Goal: Complete application form

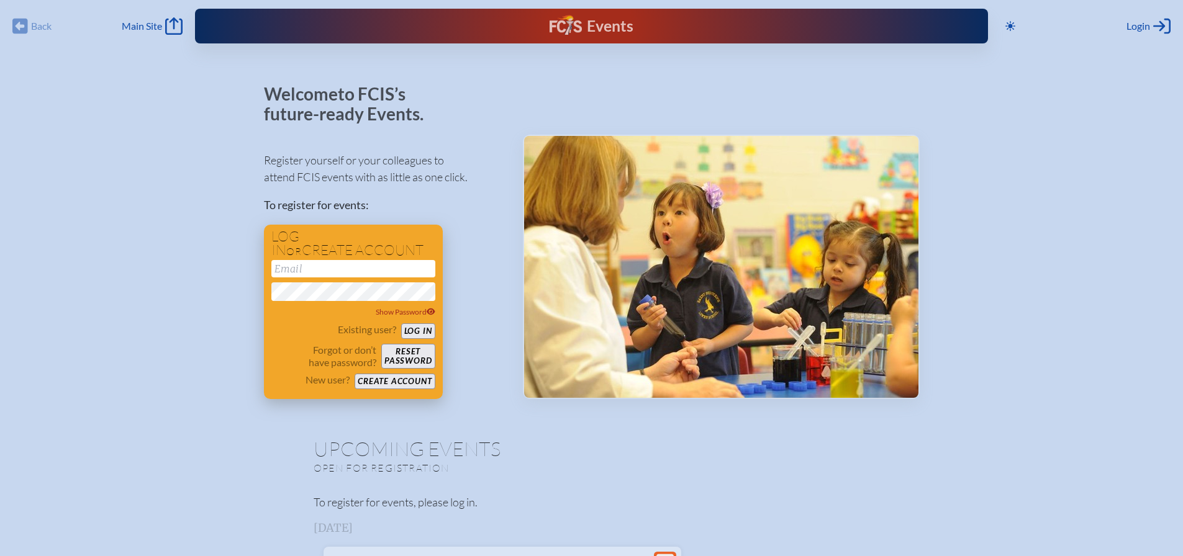
type input "[EMAIL_ADDRESS][DOMAIN_NAME]"
click at [405, 325] on button "Log in" at bounding box center [418, 332] width 34 height 16
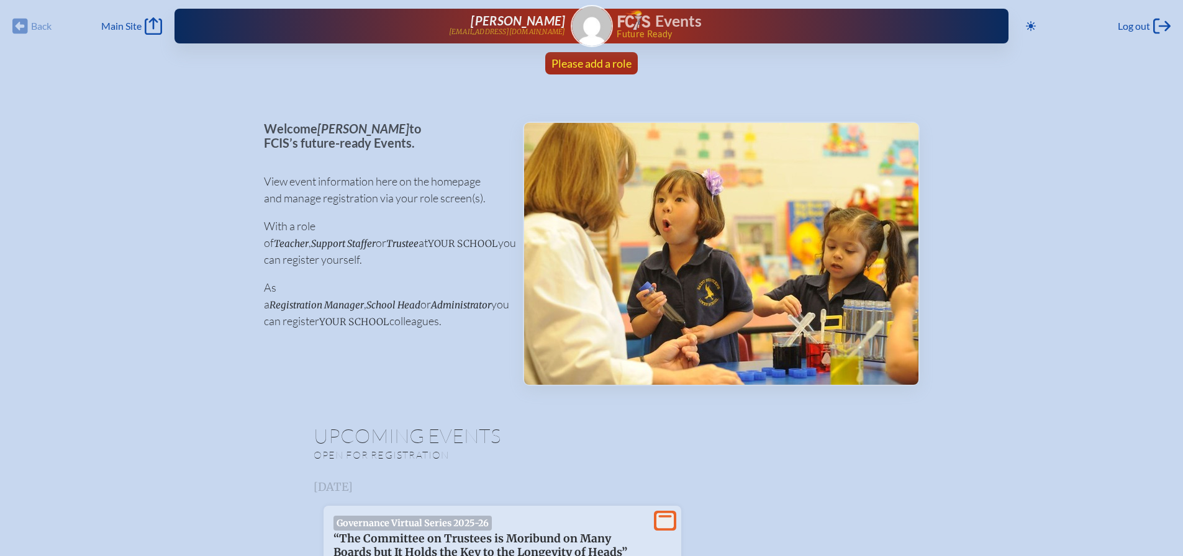
click at [599, 66] on span "Please add a role" at bounding box center [592, 64] width 80 height 14
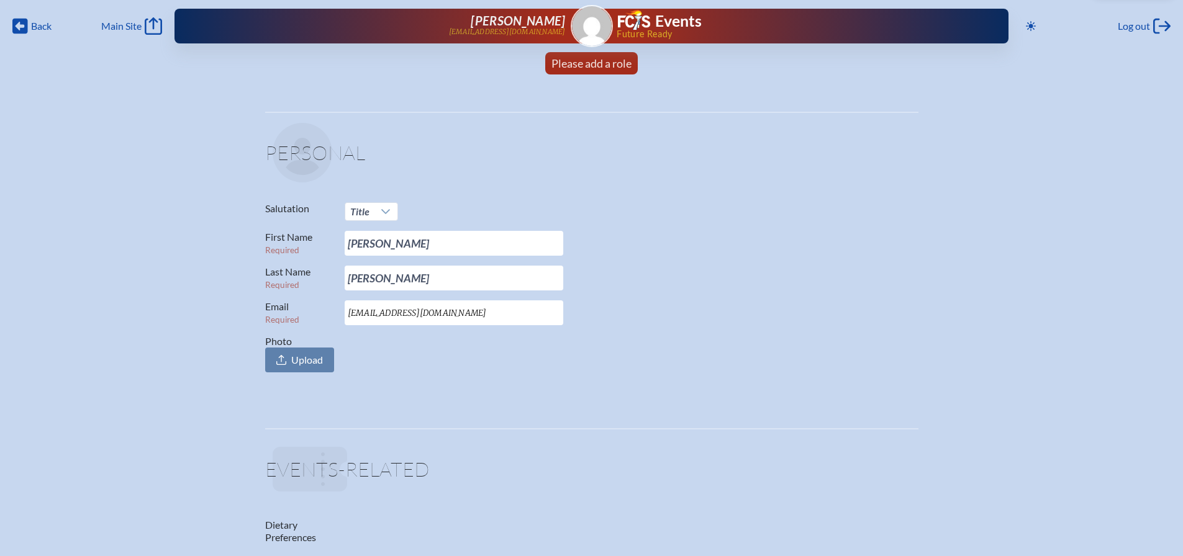
scroll to position [62, 0]
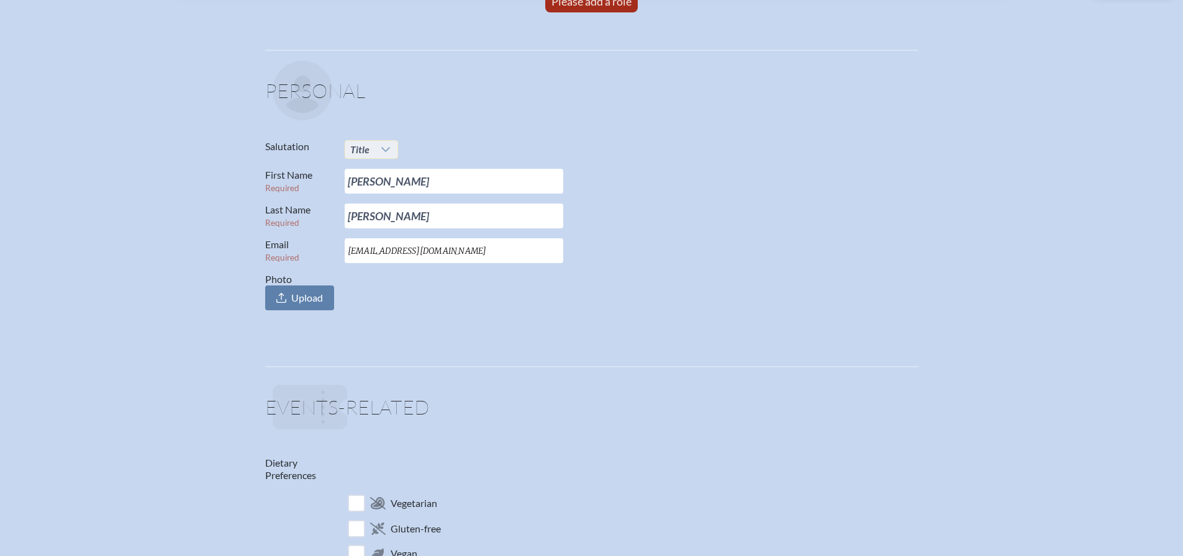
click at [388, 154] on icon at bounding box center [386, 150] width 10 height 10
click at [373, 193] on li "Mrs." at bounding box center [371, 189] width 53 height 17
click at [657, 306] on p "Photo Upload" at bounding box center [586, 291] width 643 height 37
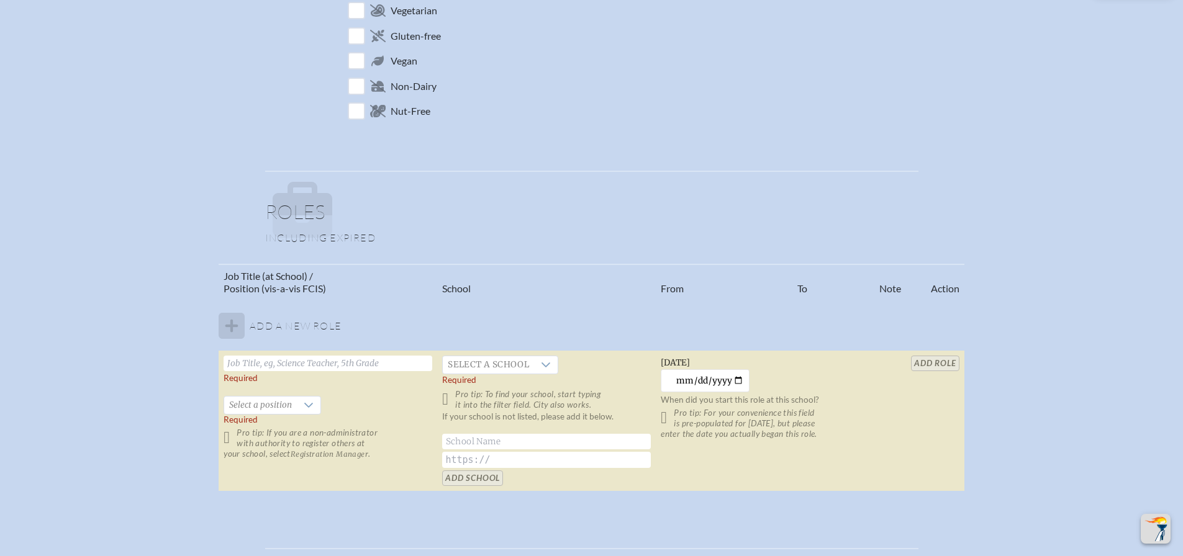
scroll to position [559, 0]
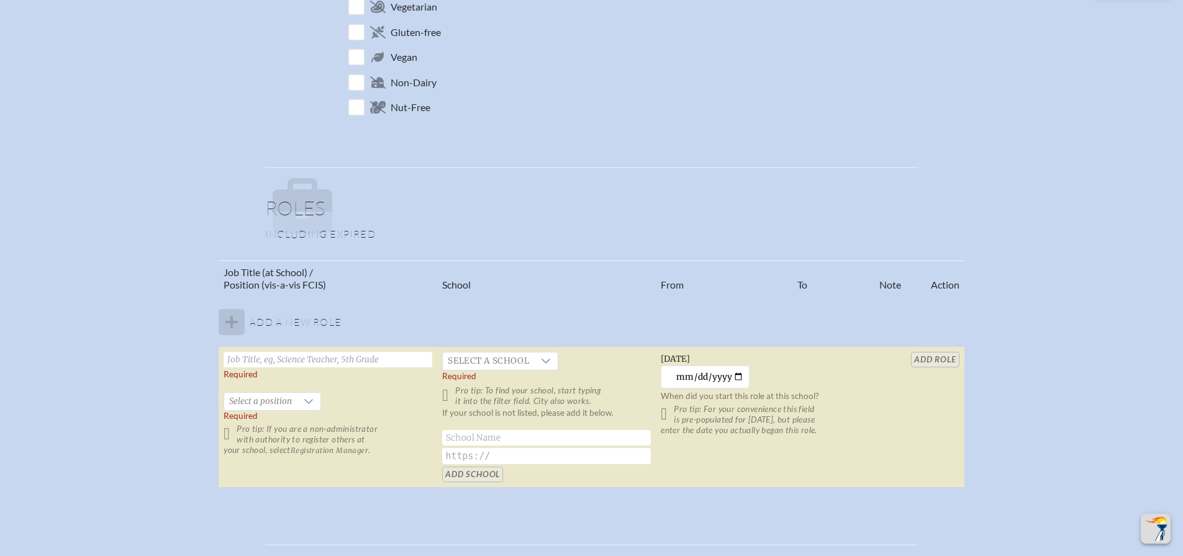
click at [379, 363] on input "text" at bounding box center [328, 360] width 209 height 16
type input "Director of Human Resources"
click at [304, 397] on icon at bounding box center [309, 402] width 10 height 10
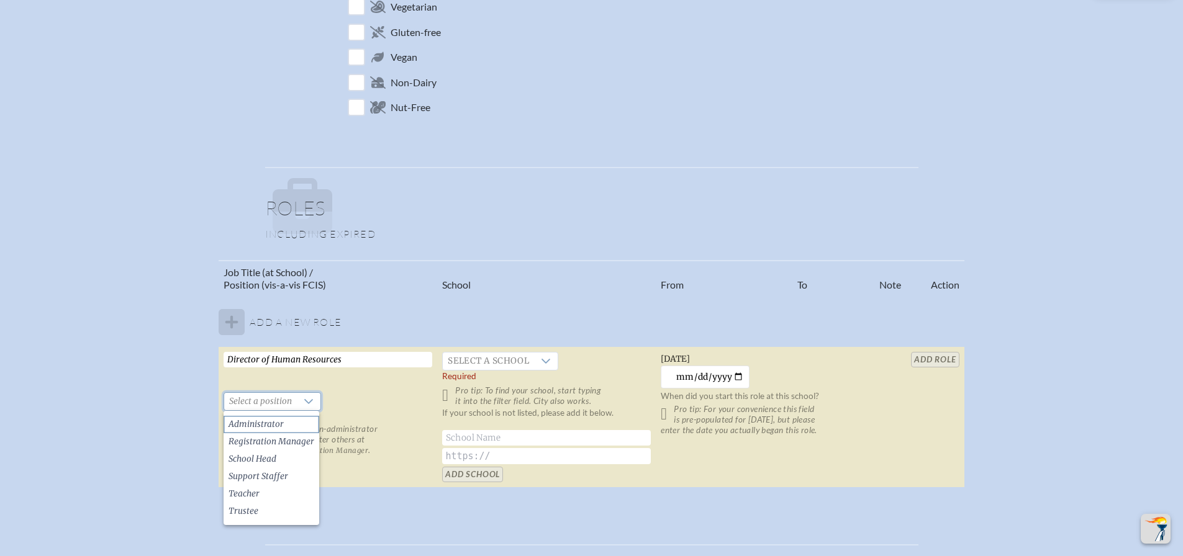
click at [291, 423] on li "Administrator" at bounding box center [272, 424] width 96 height 17
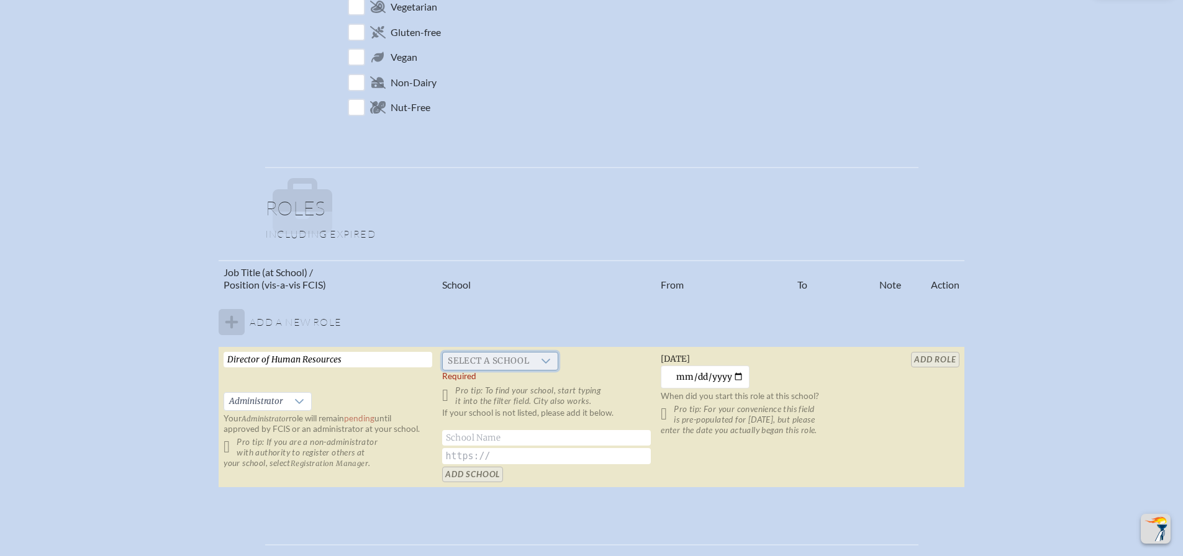
click at [499, 368] on span "Select a school" at bounding box center [488, 361] width 91 height 17
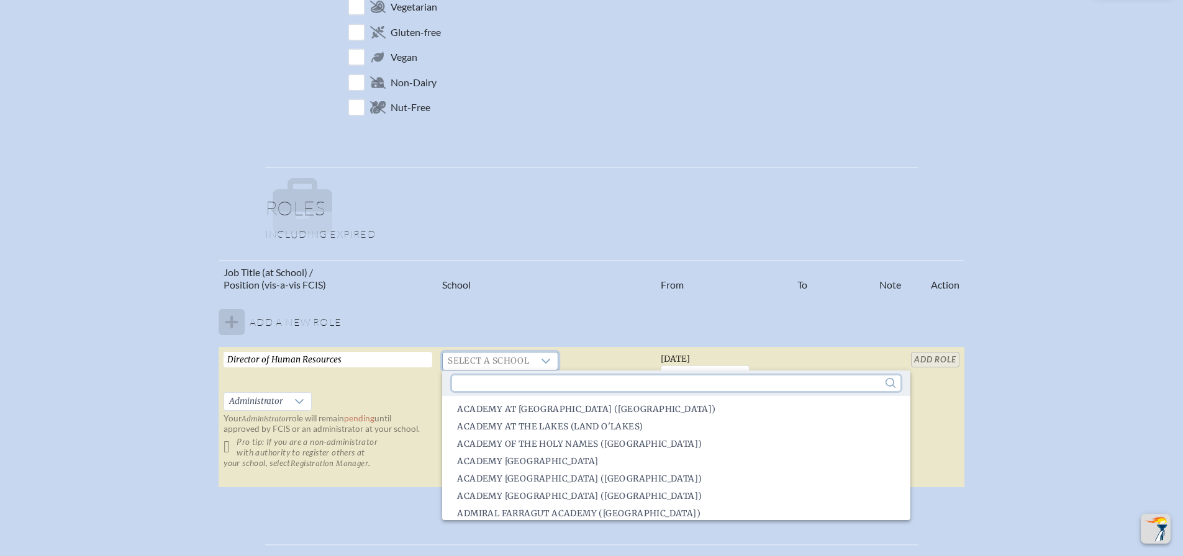
click at [496, 379] on input "text" at bounding box center [676, 384] width 448 height 16
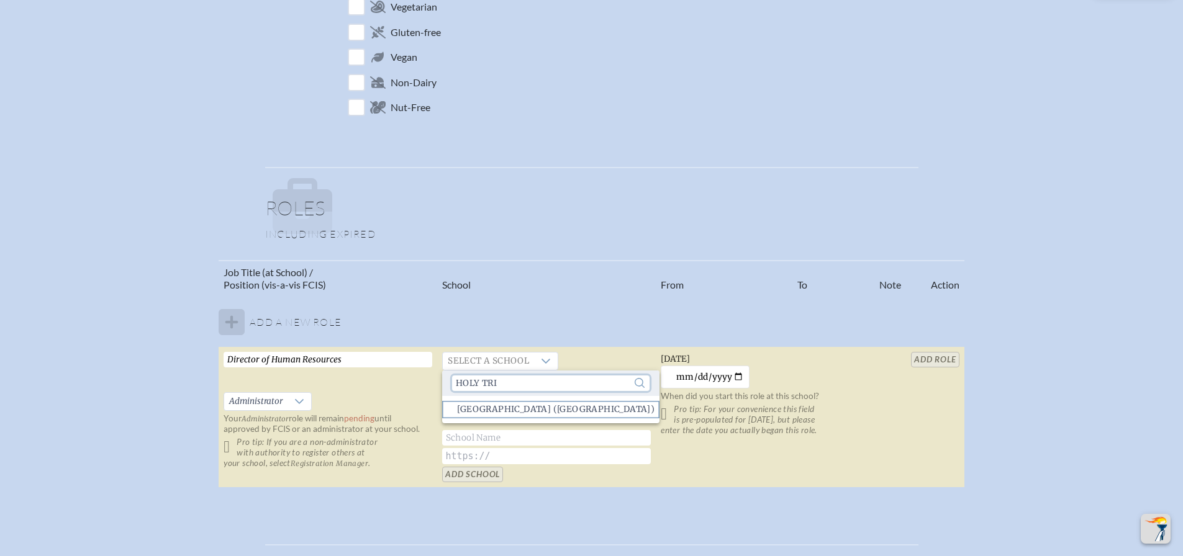
type input "holy tri"
click at [573, 410] on span "Holy Trinity Episcopal Academy (Melbourne)" at bounding box center [556, 410] width 198 height 12
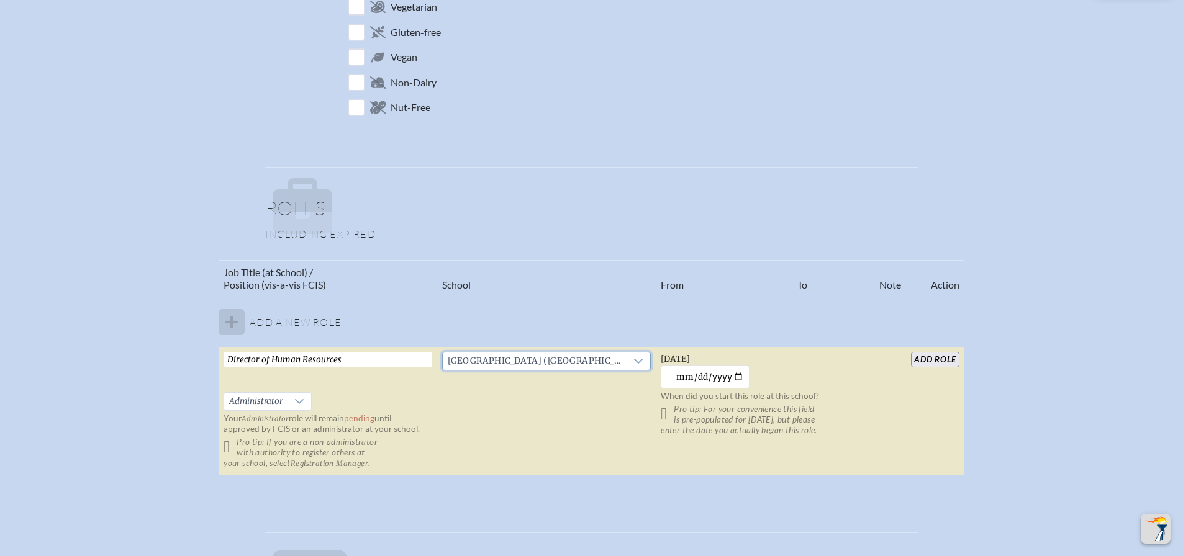
click at [938, 359] on input "add Role" at bounding box center [935, 360] width 48 height 16
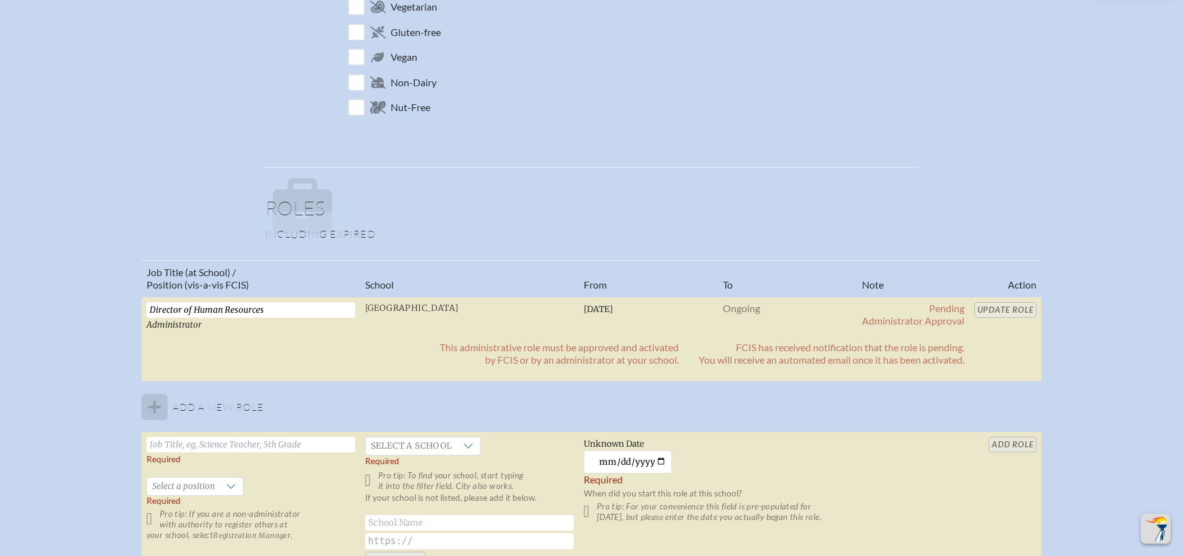
click at [292, 445] on input "text" at bounding box center [251, 445] width 209 height 16
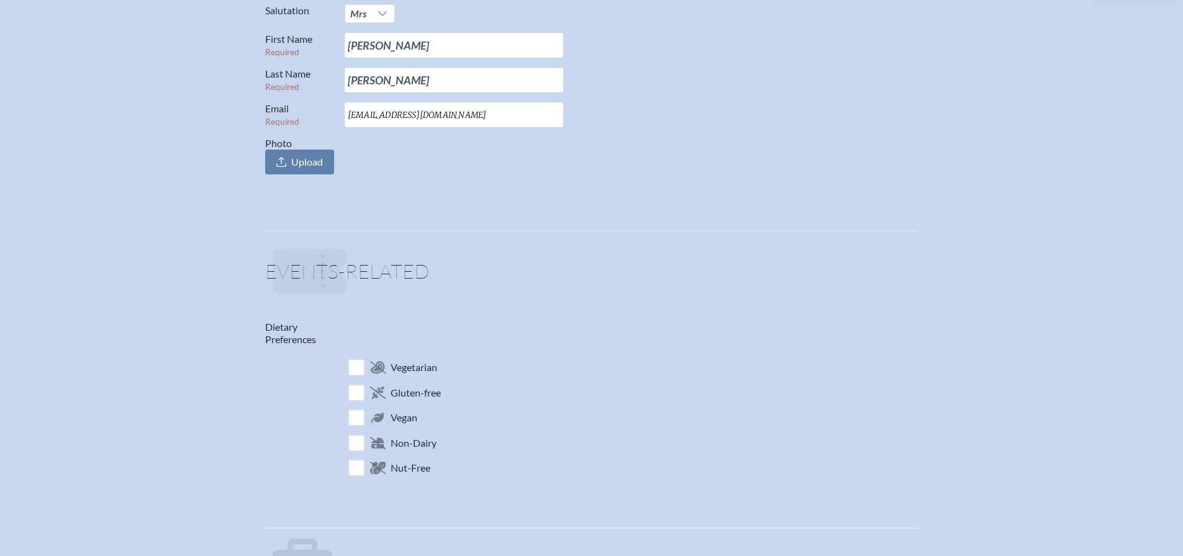
scroll to position [0, 0]
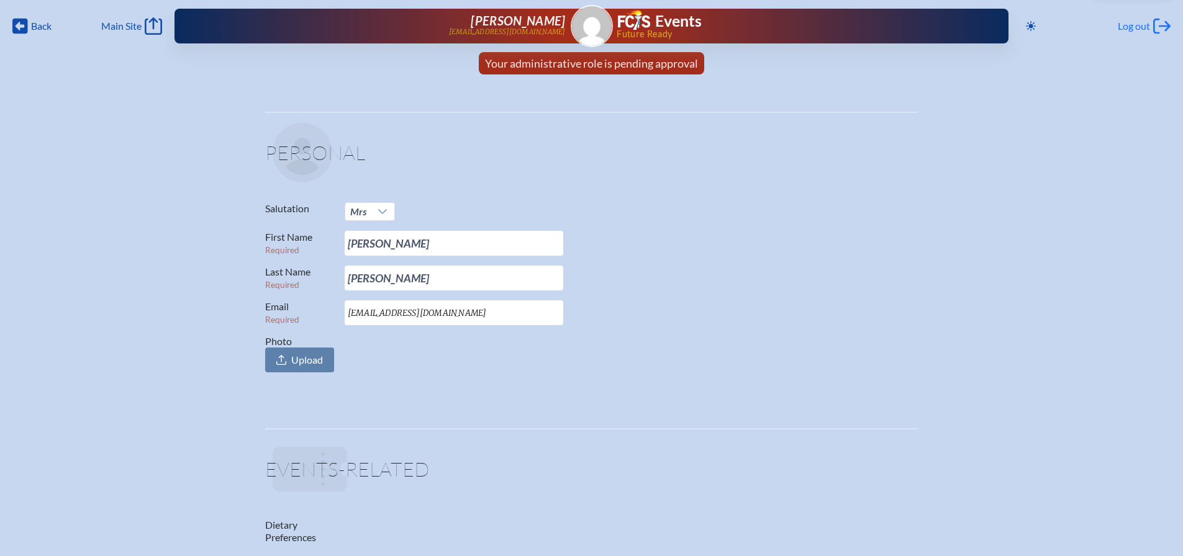
click at [1140, 34] on div "Log out Log out" at bounding box center [1144, 25] width 53 height 17
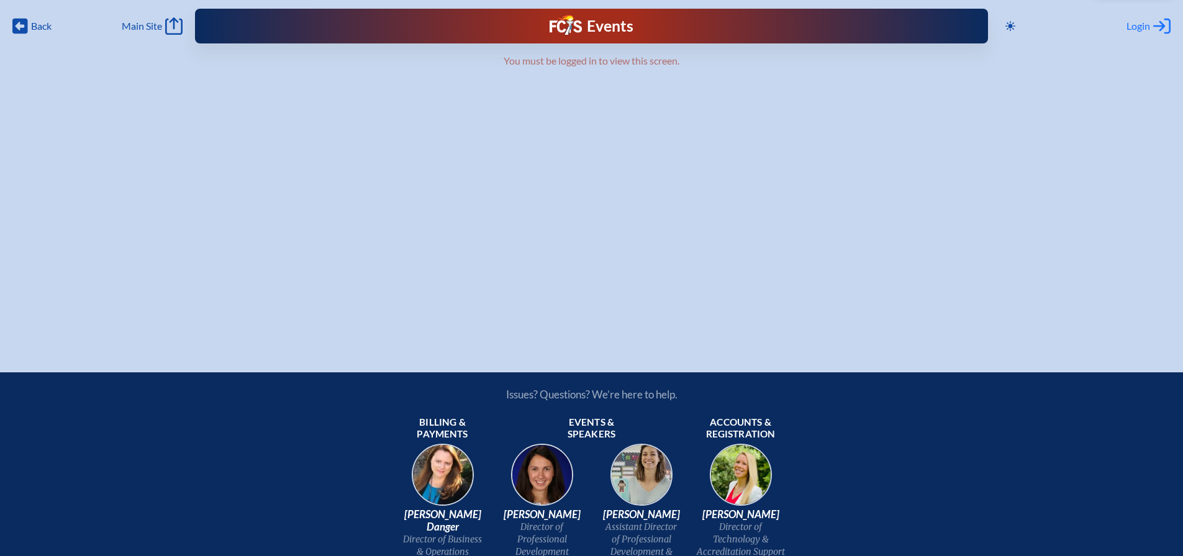
type input "[EMAIL_ADDRESS][DOMAIN_NAME]"
click at [1142, 24] on span "Login" at bounding box center [1139, 26] width 24 height 12
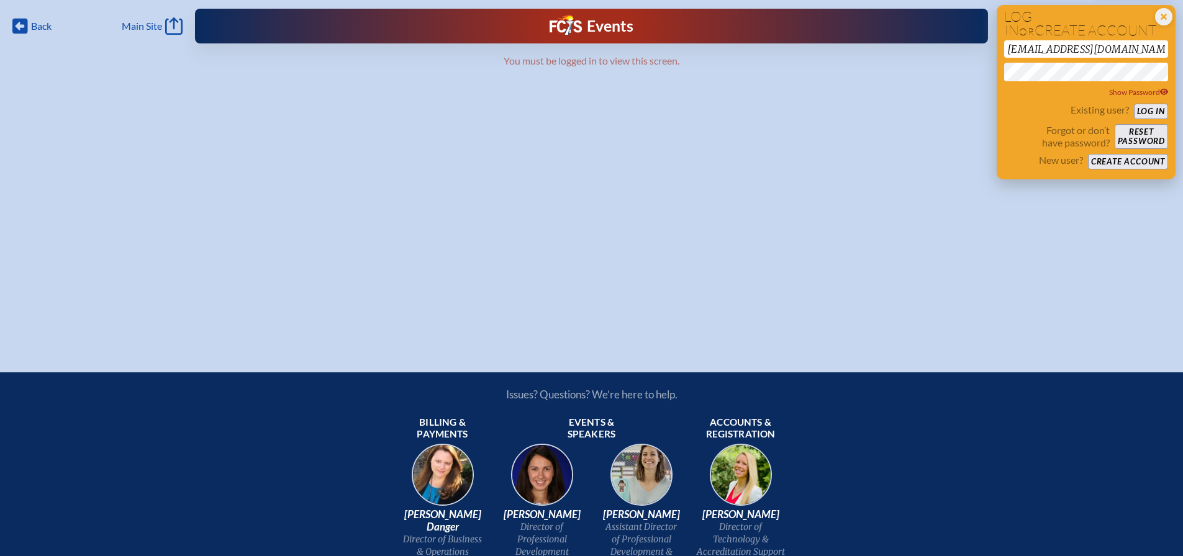
click at [1160, 108] on button "Log in" at bounding box center [1151, 112] width 34 height 16
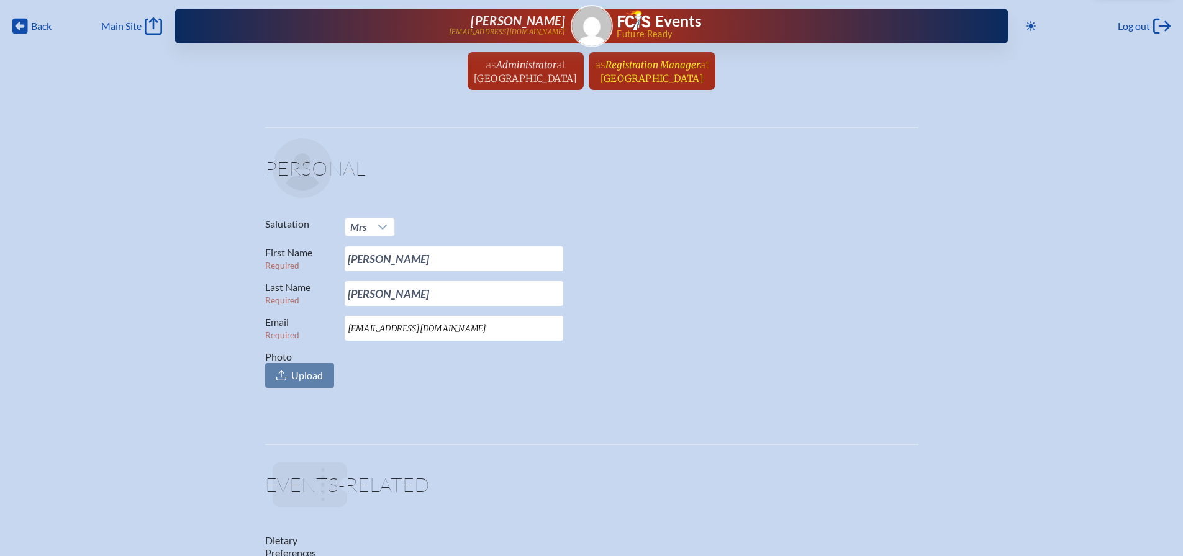
click at [696, 75] on span "[GEOGRAPHIC_DATA]" at bounding box center [653, 79] width 104 height 12
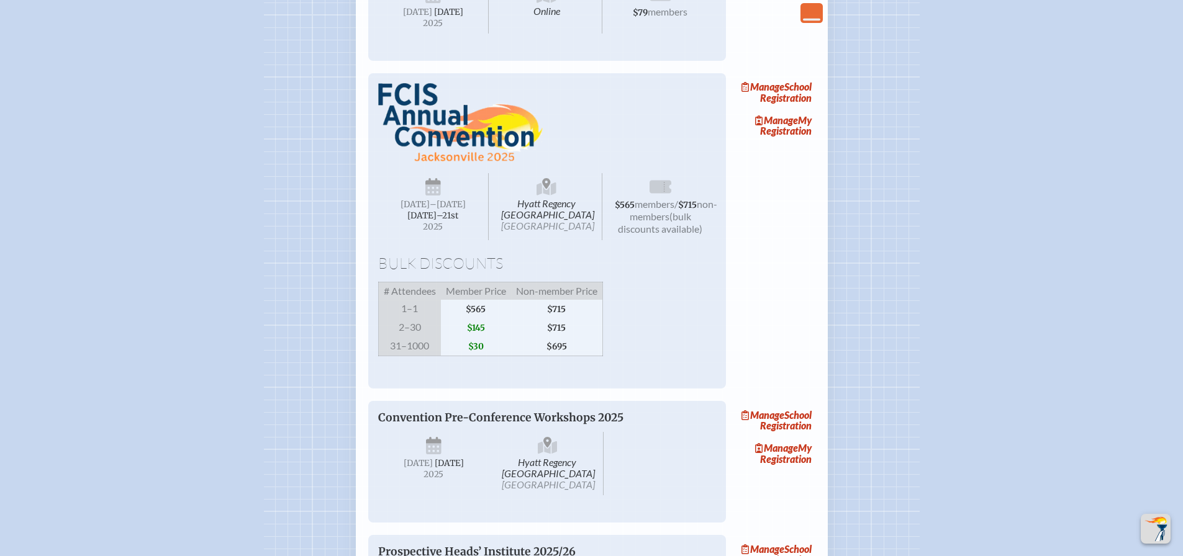
scroll to position [1553, 0]
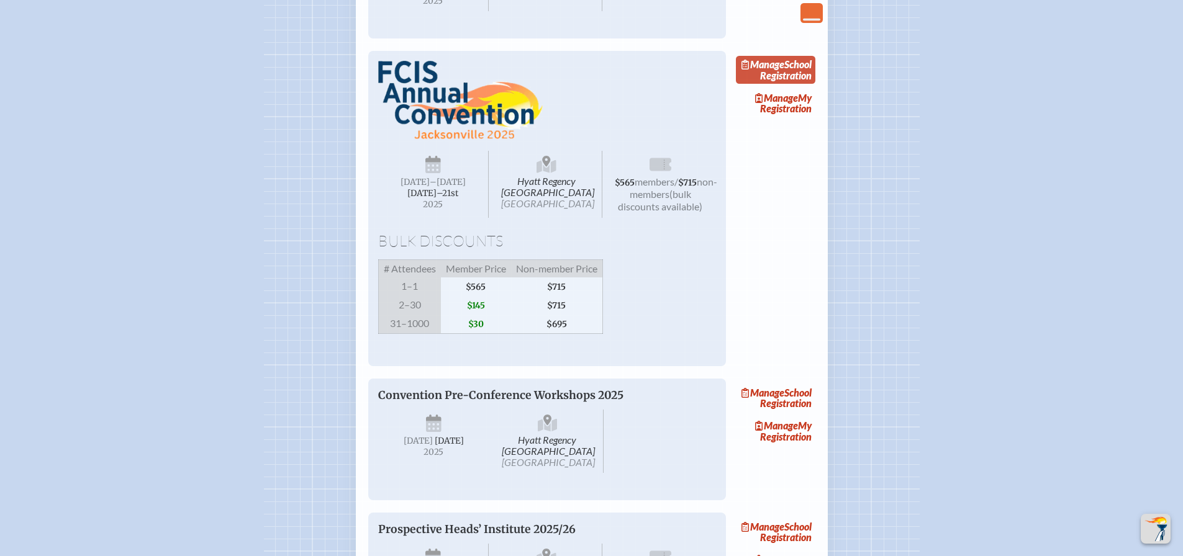
click at [797, 84] on link "Manage School Registration" at bounding box center [775, 70] width 79 height 29
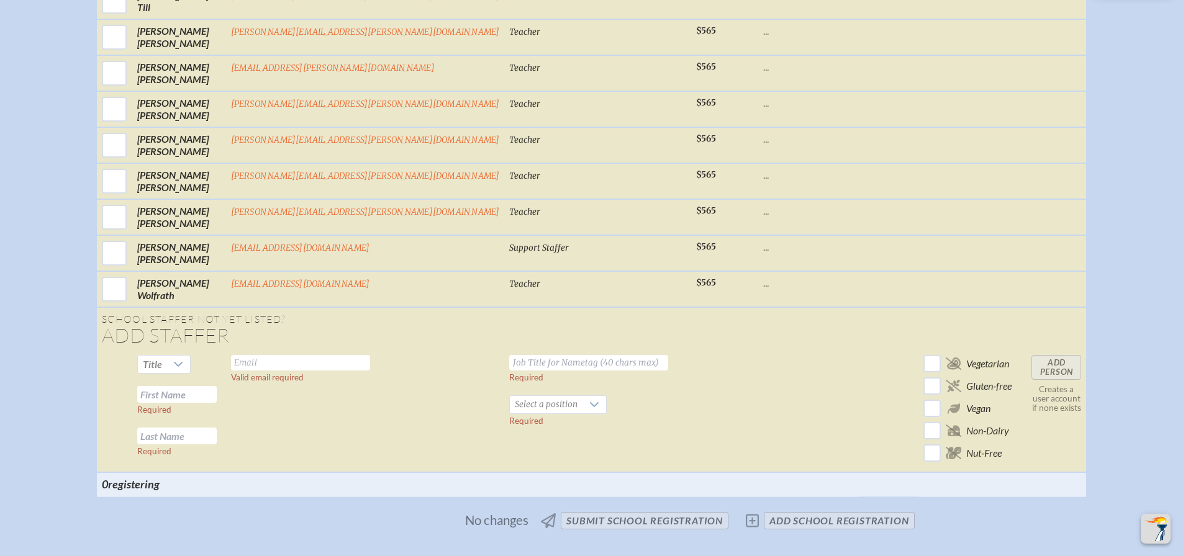
scroll to position [5155, 0]
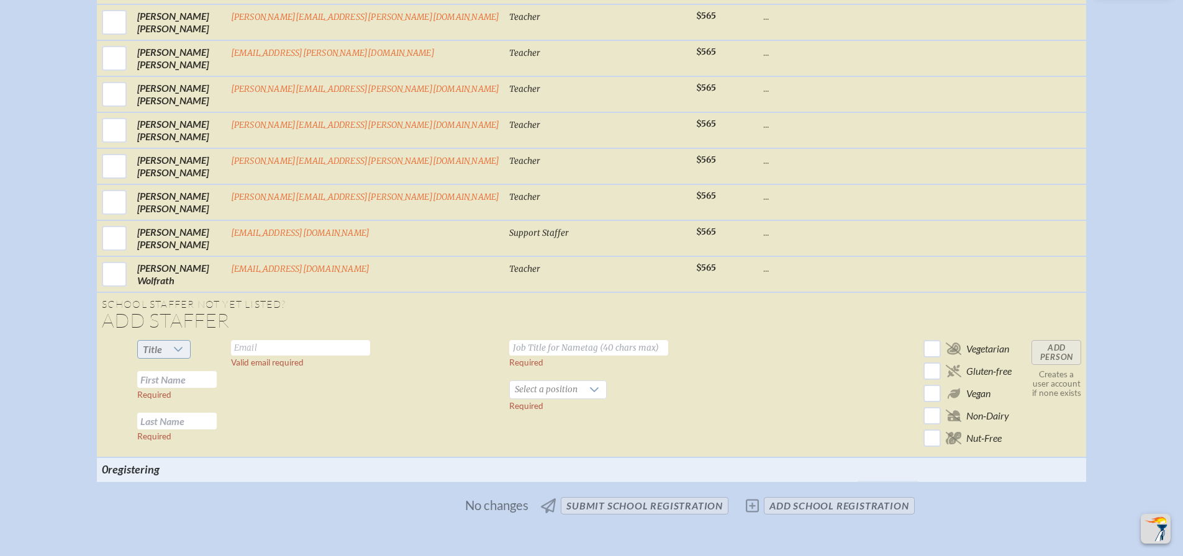
click at [191, 358] on div at bounding box center [179, 349] width 24 height 17
click at [206, 383] on span "Mr" at bounding box center [205, 384] width 12 height 12
click at [217, 388] on input "text" at bounding box center [176, 379] width 79 height 17
type input "T"
type input "Tom"
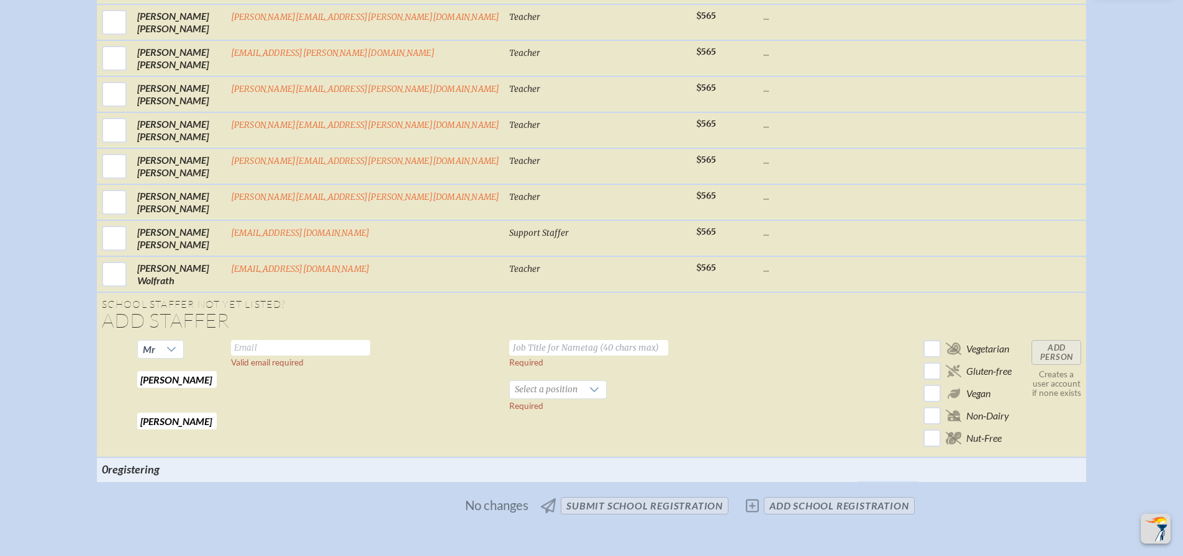
type input "Stallard"
click at [355, 356] on input "text" at bounding box center [300, 348] width 139 height 16
type input "tom@statetitle.net"
type input "Trustee"
click at [583, 399] on div at bounding box center [595, 389] width 24 height 17
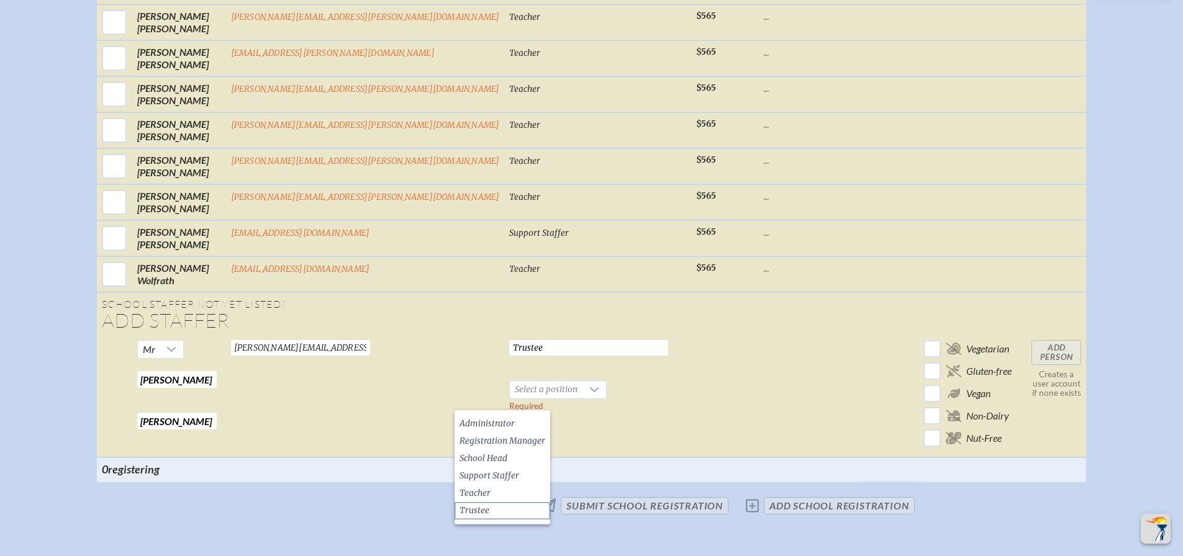
click at [483, 515] on span "Trustee" at bounding box center [475, 511] width 30 height 12
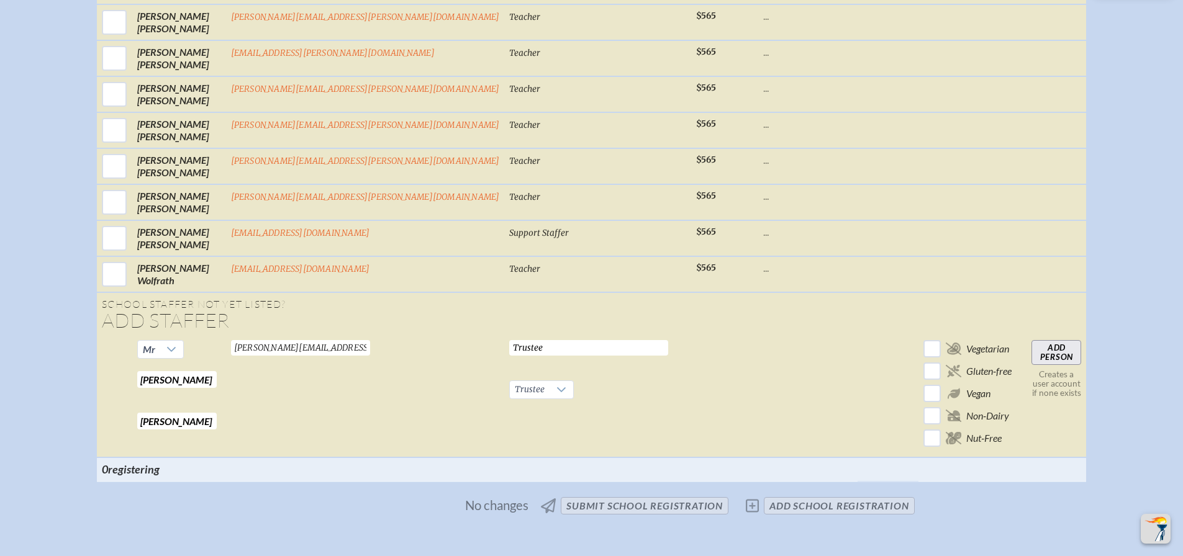
click at [1032, 358] on input "Add Person" at bounding box center [1057, 352] width 50 height 25
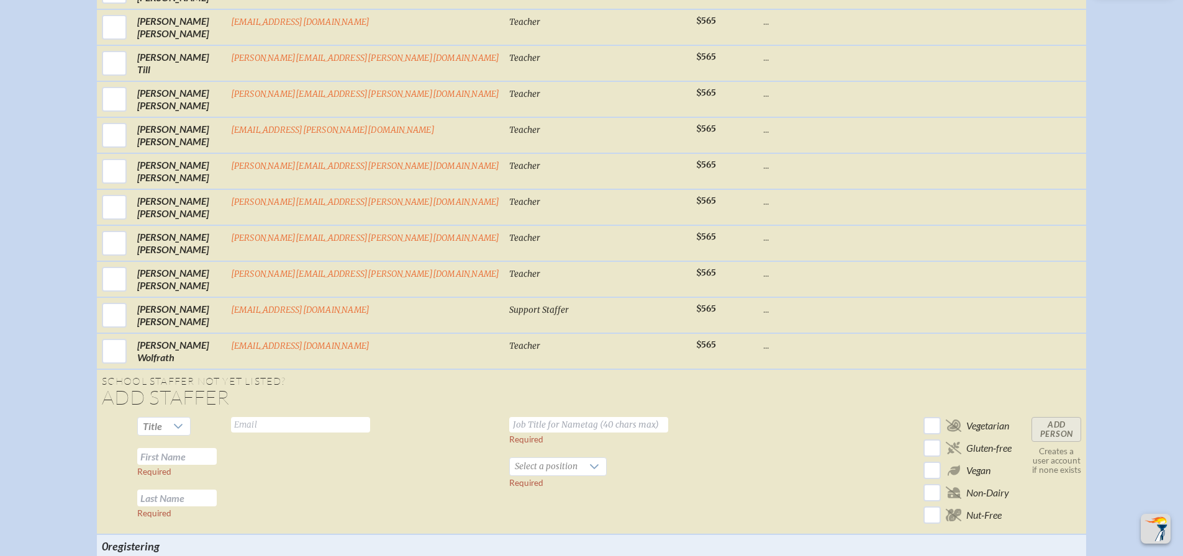
scroll to position [5160, 0]
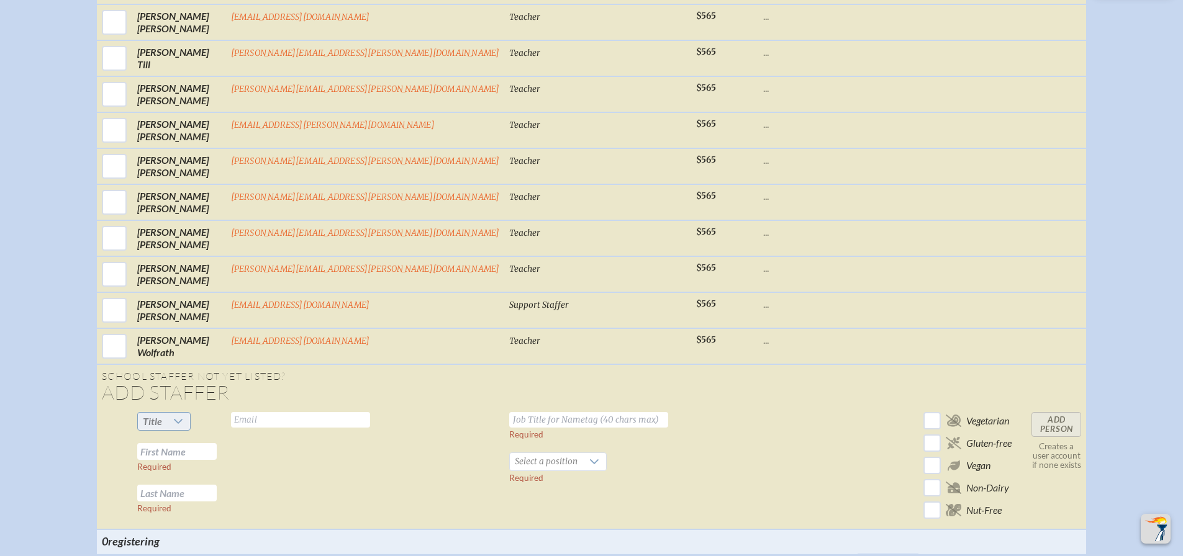
click at [183, 427] on icon at bounding box center [178, 422] width 10 height 10
click at [225, 474] on li "Mrs" at bounding box center [220, 473] width 53 height 17
click at [217, 460] on input "text" at bounding box center [176, 451] width 79 height 17
type input "Elizabeth"
type input "Goodyear Jones"
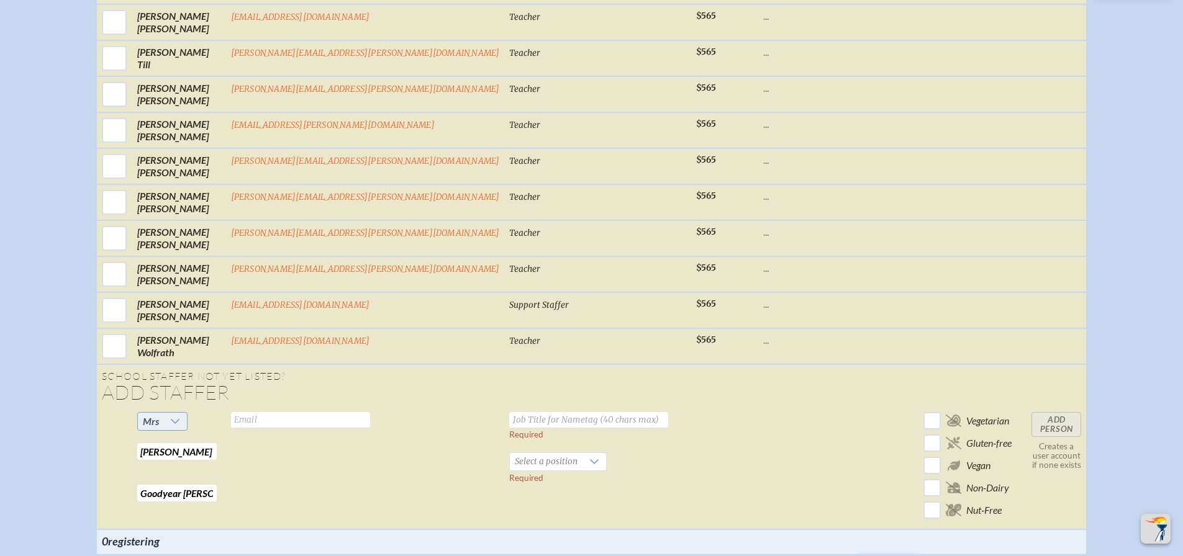
click at [188, 426] on div at bounding box center [176, 421] width 24 height 17
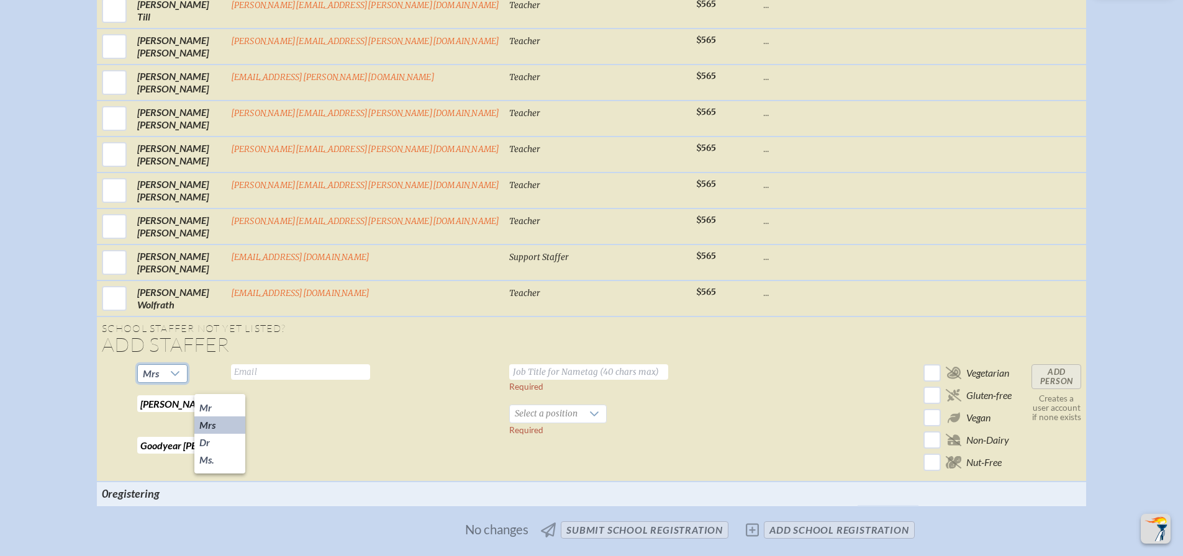
scroll to position [5222, 0]
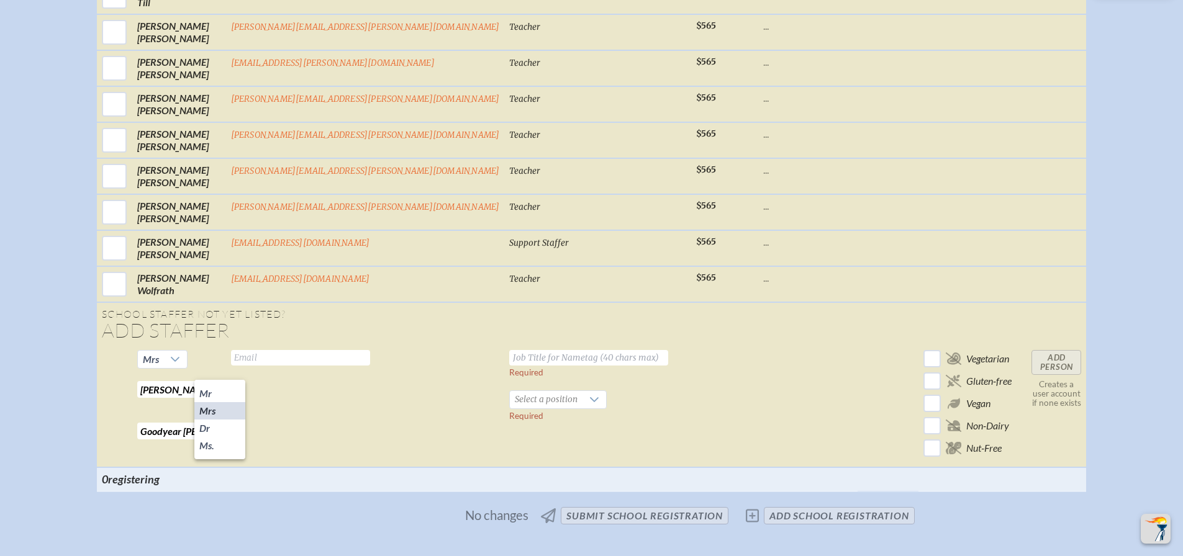
click at [212, 414] on span "Mrs" at bounding box center [207, 411] width 16 height 12
click at [351, 366] on input "text" at bounding box center [300, 358] width 139 height 16
type input "lizgjones1@gmail.com"
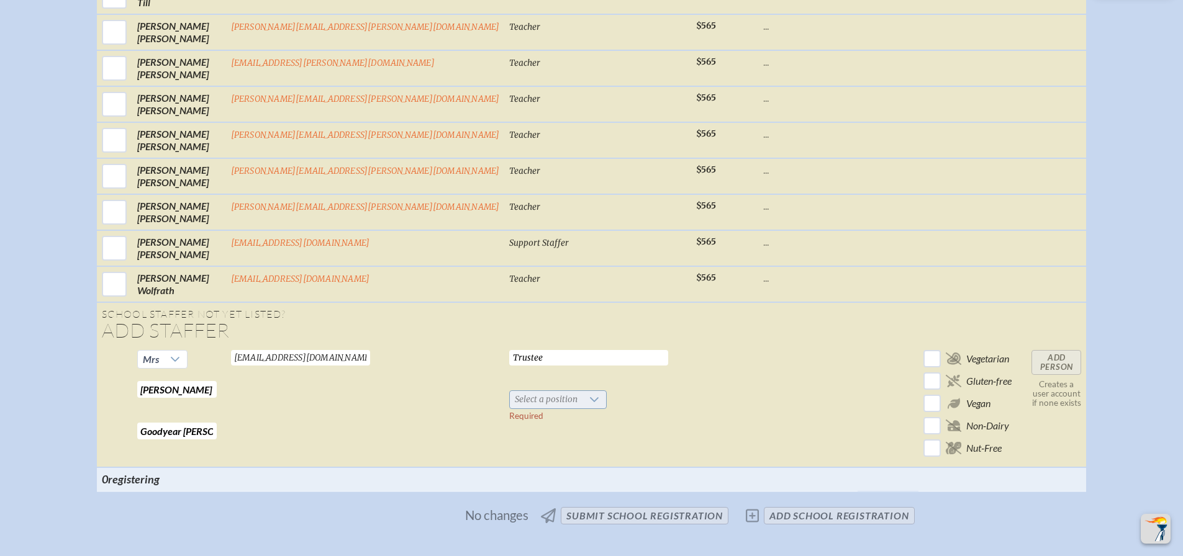
type input "Trustee"
click at [589, 405] on icon at bounding box center [594, 400] width 10 height 10
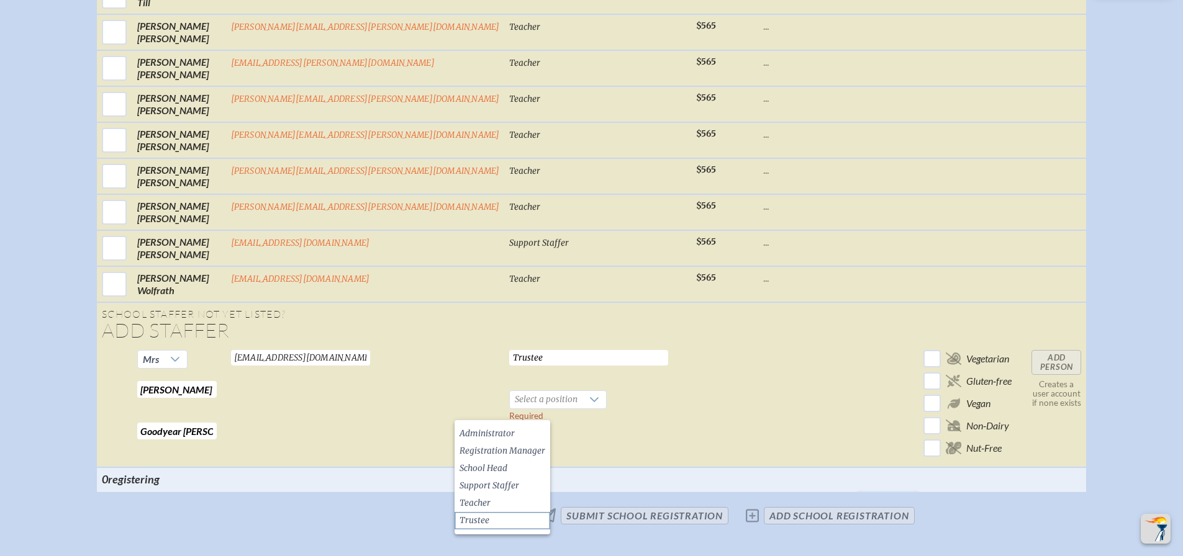
click at [481, 519] on span "Trustee" at bounding box center [475, 521] width 30 height 12
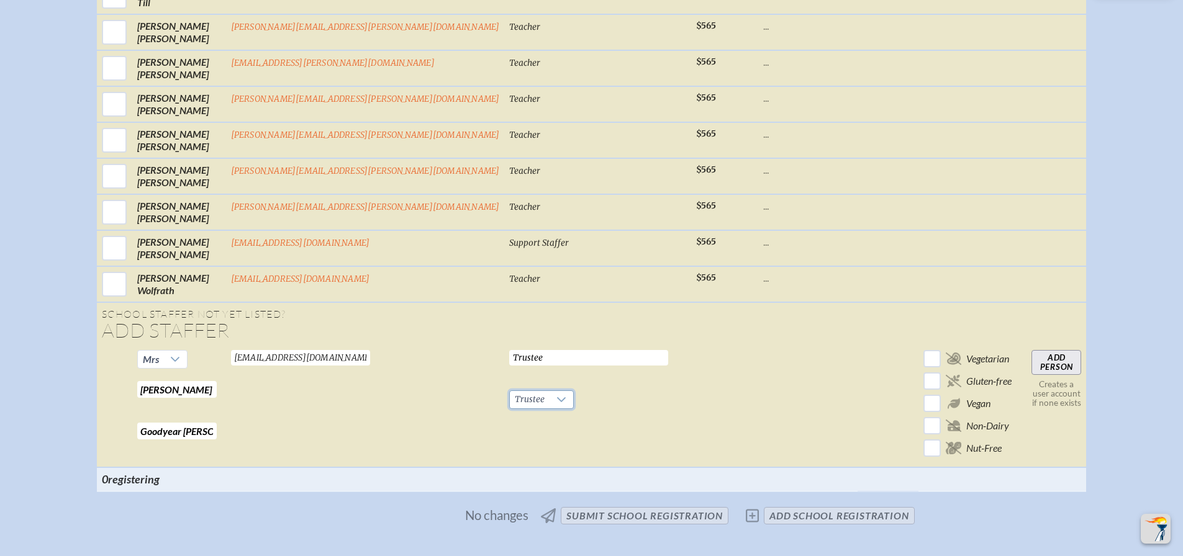
click at [1032, 375] on input "Add Person" at bounding box center [1057, 362] width 50 height 25
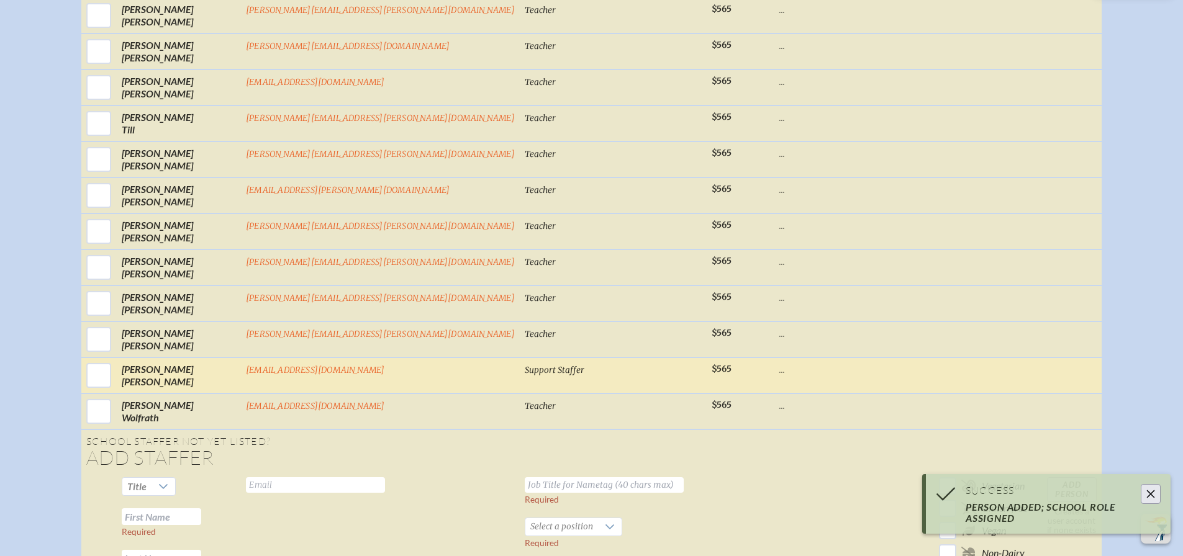
scroll to position [5230, 0]
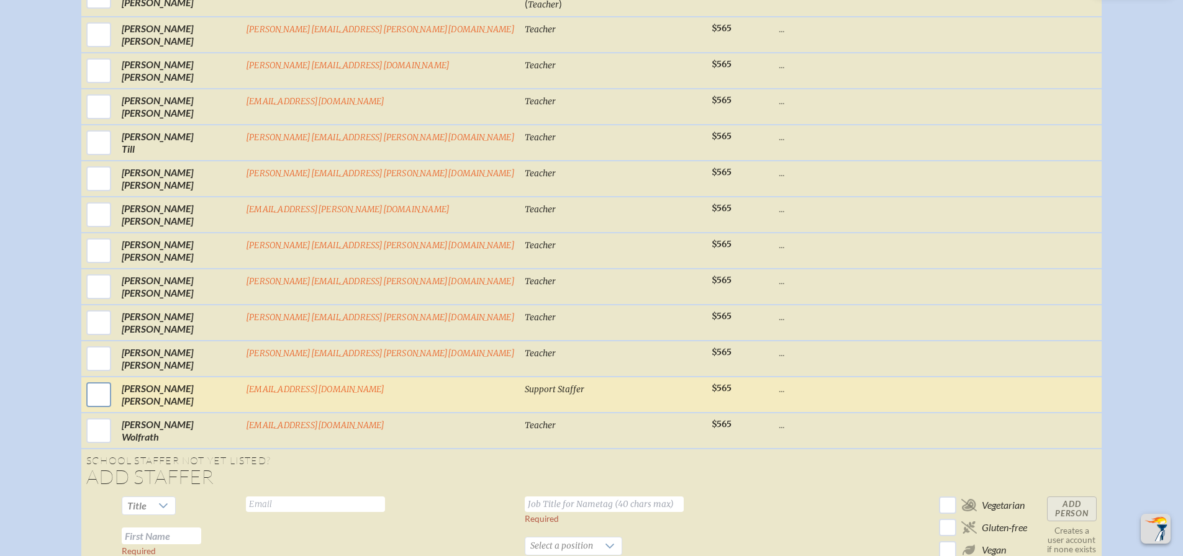
drag, startPoint x: 174, startPoint y: 411, endPoint x: 265, endPoint y: 401, distance: 91.8
click at [114, 411] on input "checkbox" at bounding box center [98, 394] width 31 height 31
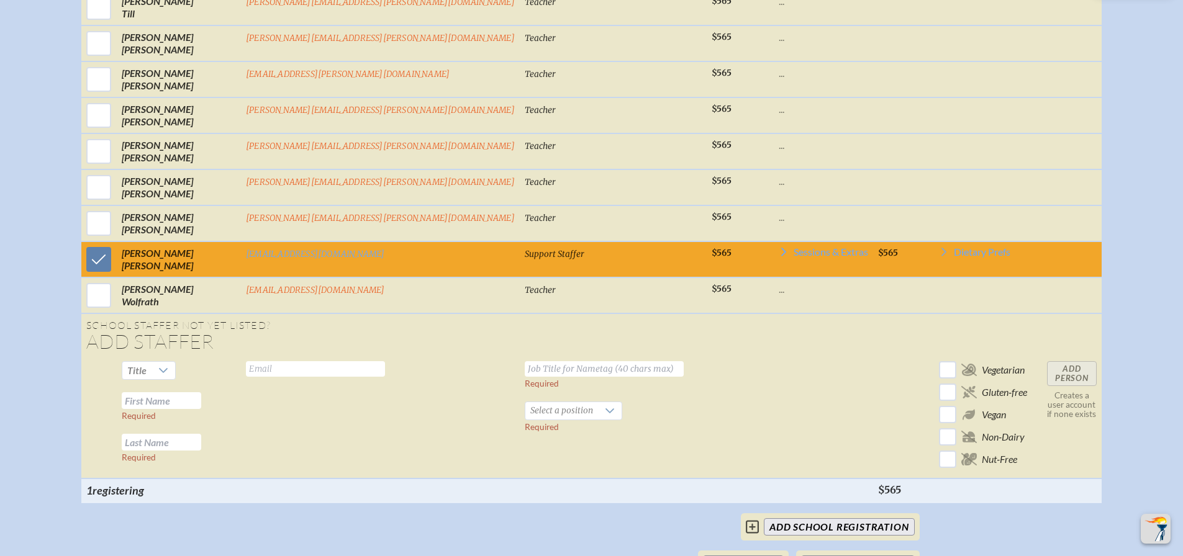
scroll to position [5478, 0]
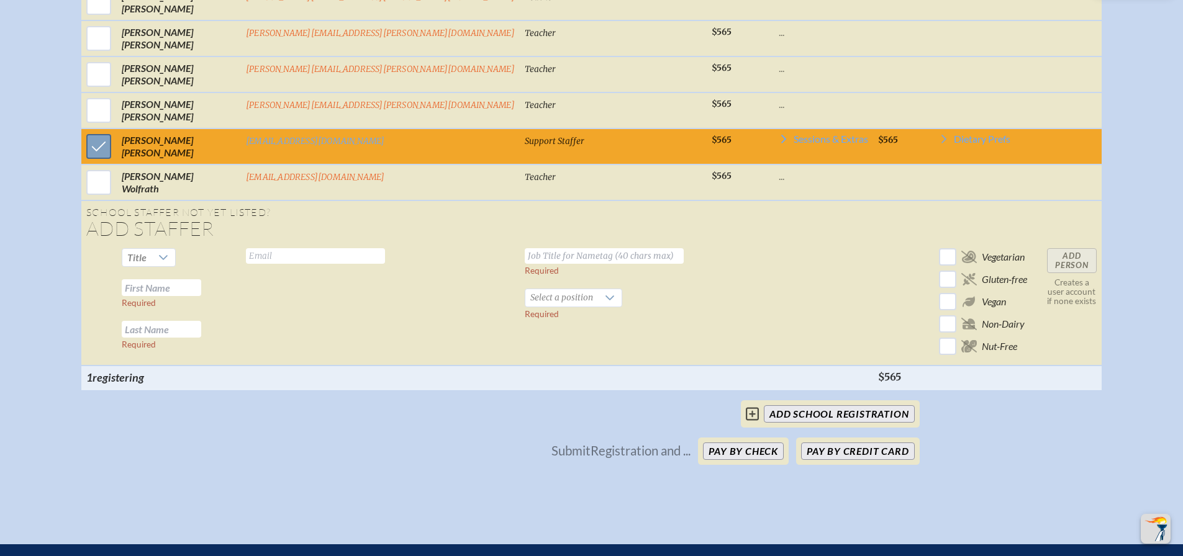
click at [114, 155] on input "checkbox" at bounding box center [98, 146] width 31 height 31
checkbox input "false"
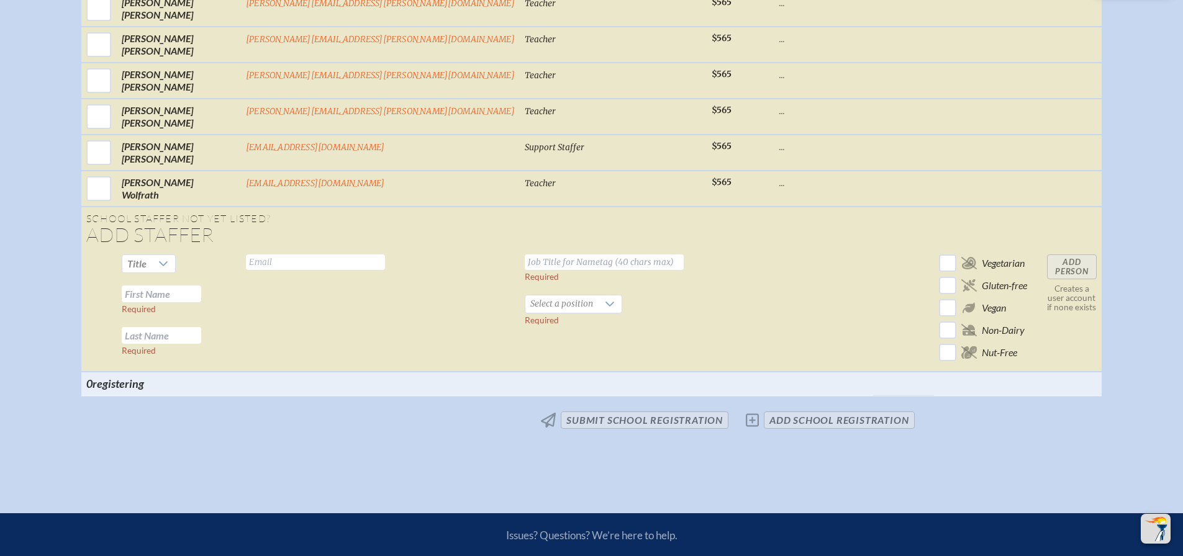
scroll to position [5410, 0]
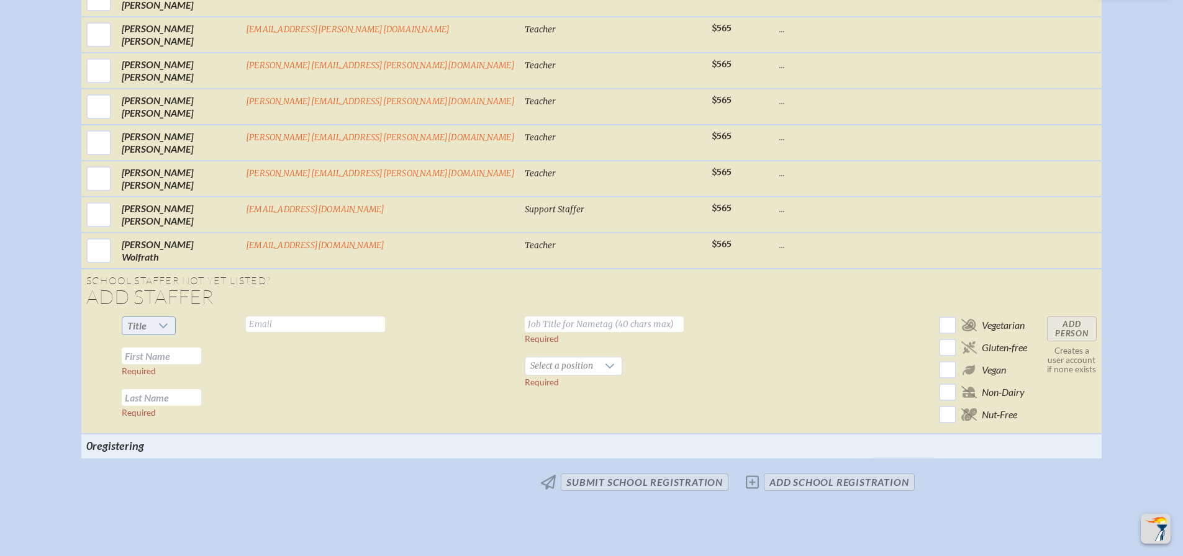
click at [168, 331] on icon at bounding box center [163, 326] width 10 height 10
click at [220, 370] on li "Mrs" at bounding box center [220, 377] width 53 height 17
click at [201, 365] on input "text" at bounding box center [161, 356] width 79 height 17
type input "[PERSON_NAME]"
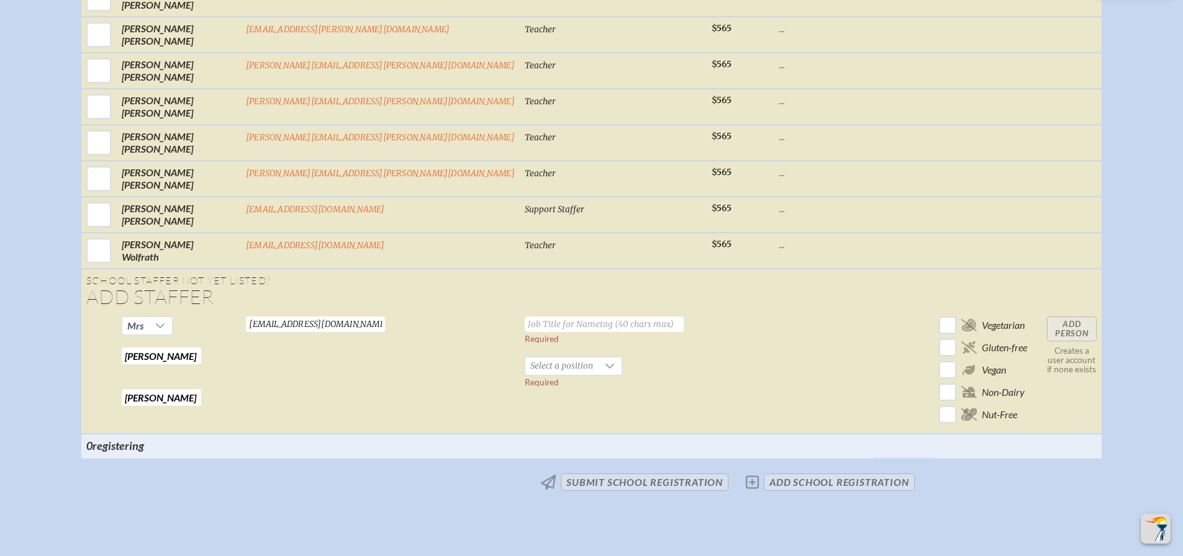
type input "asmith@whtebirdlaw.com"
type input "Trustee"
click at [598, 375] on div at bounding box center [610, 366] width 24 height 17
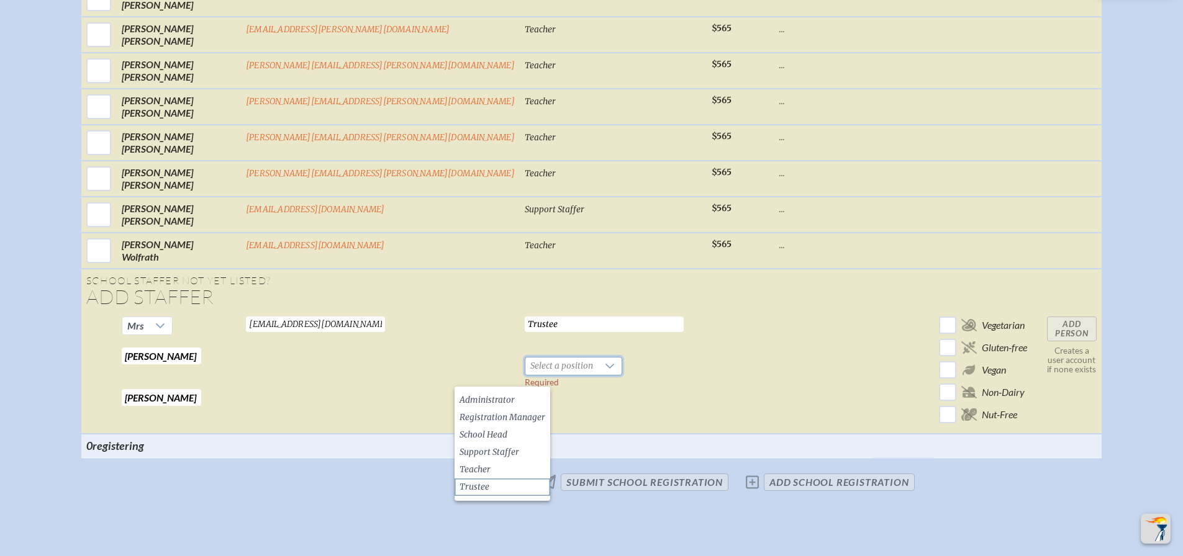
click at [502, 485] on li "Trustee" at bounding box center [503, 487] width 96 height 17
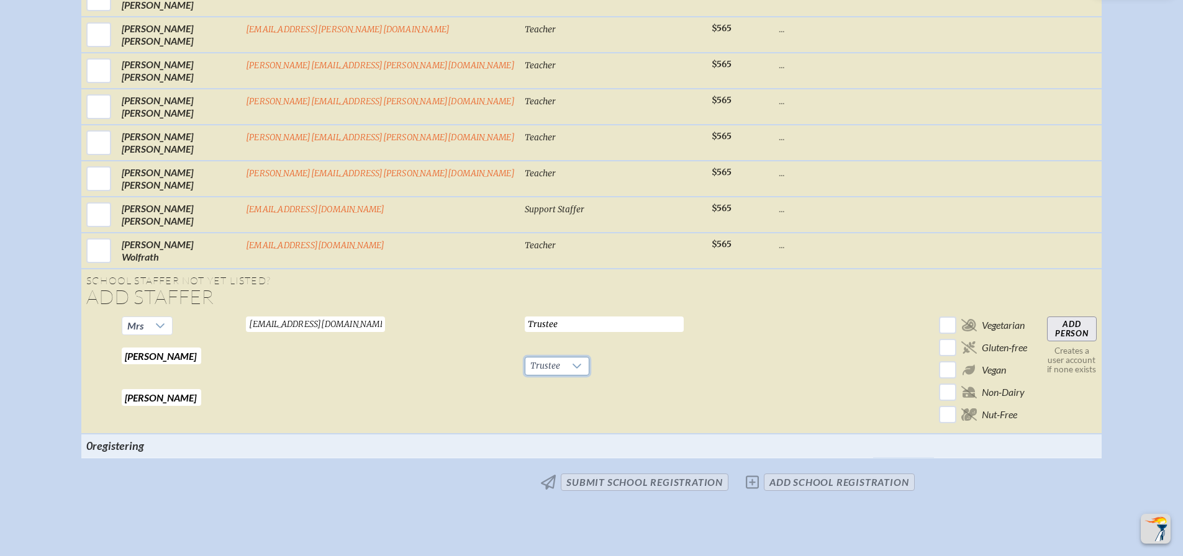
drag, startPoint x: 357, startPoint y: 335, endPoint x: 386, endPoint y: 340, distance: 30.1
click at [359, 332] on input "asmith@whtebirdlaw.com" at bounding box center [315, 325] width 139 height 16
type input "[EMAIL_ADDRESS][DOMAIN_NAME]"
click at [1047, 342] on input "Add Person" at bounding box center [1072, 329] width 50 height 25
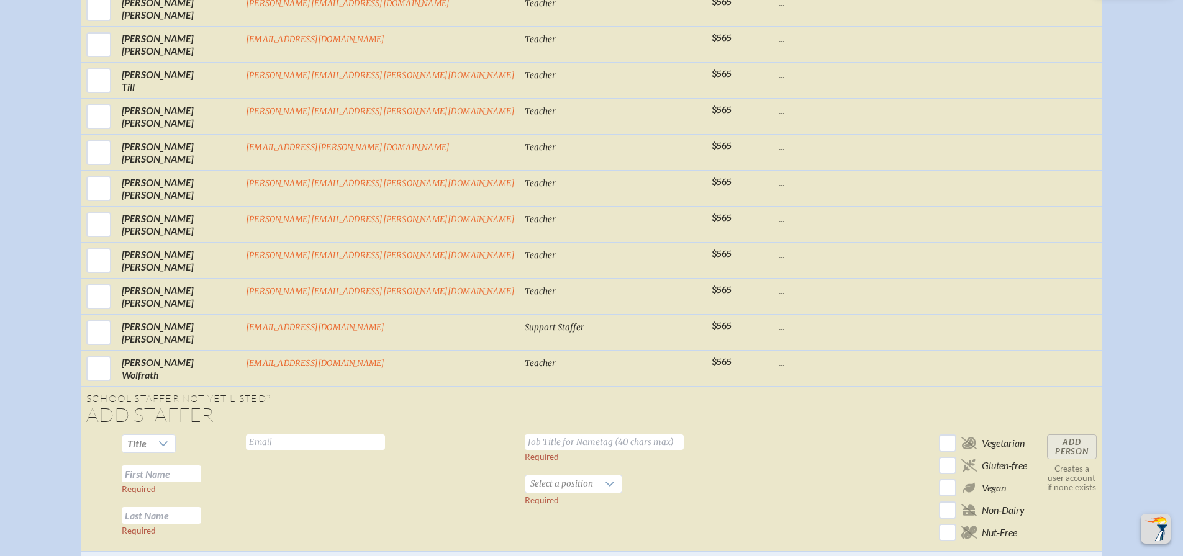
scroll to position [5420, 0]
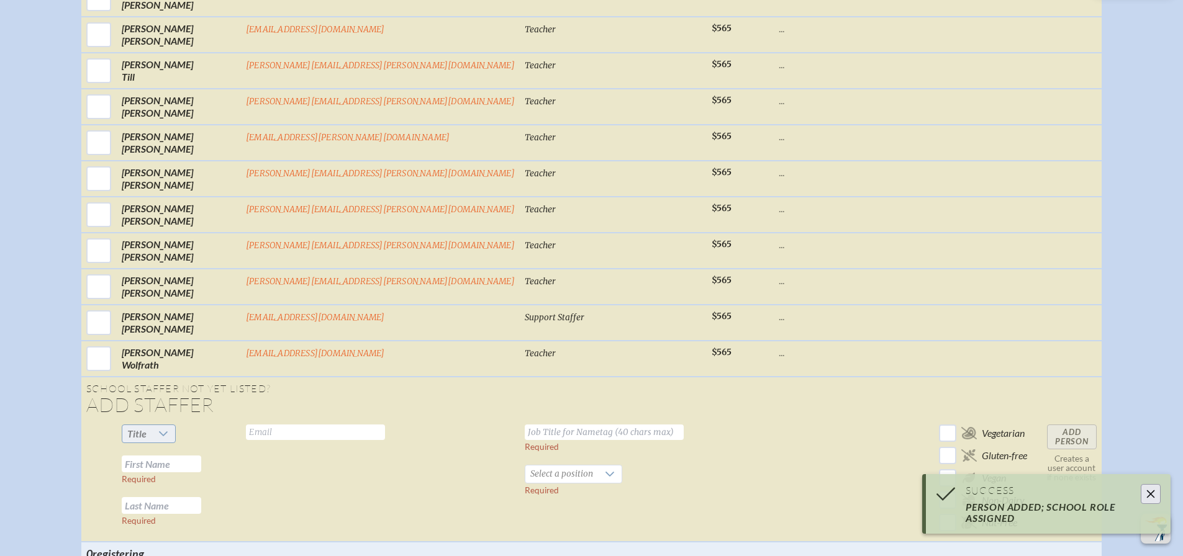
click at [168, 439] on icon at bounding box center [163, 434] width 10 height 10
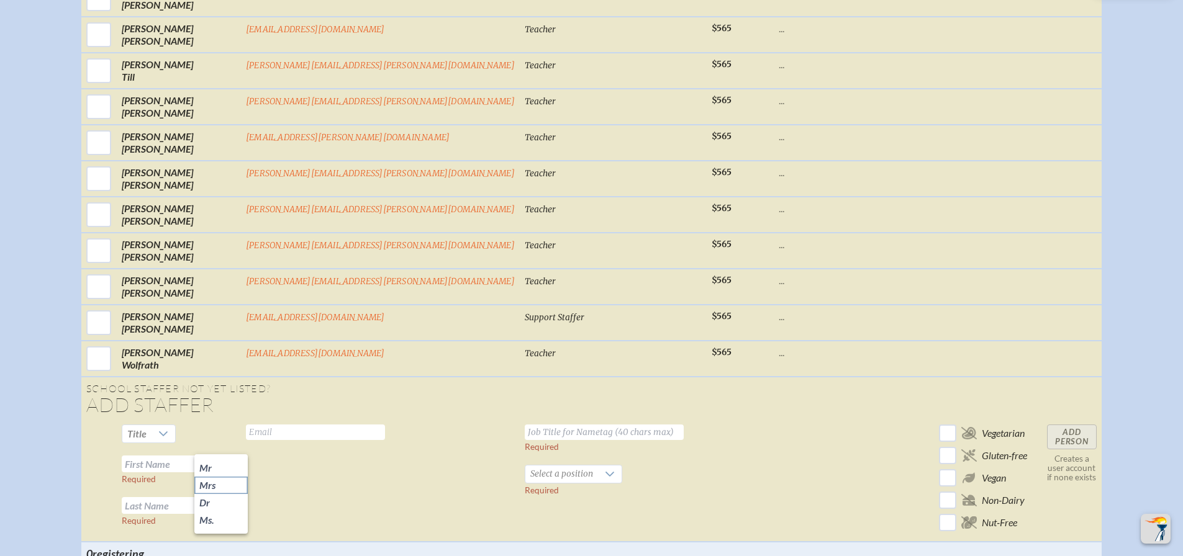
click at [220, 484] on li "Mrs" at bounding box center [220, 485] width 53 height 17
click at [201, 473] on input "text" at bounding box center [161, 464] width 79 height 17
type input "[PERSON_NAME]"
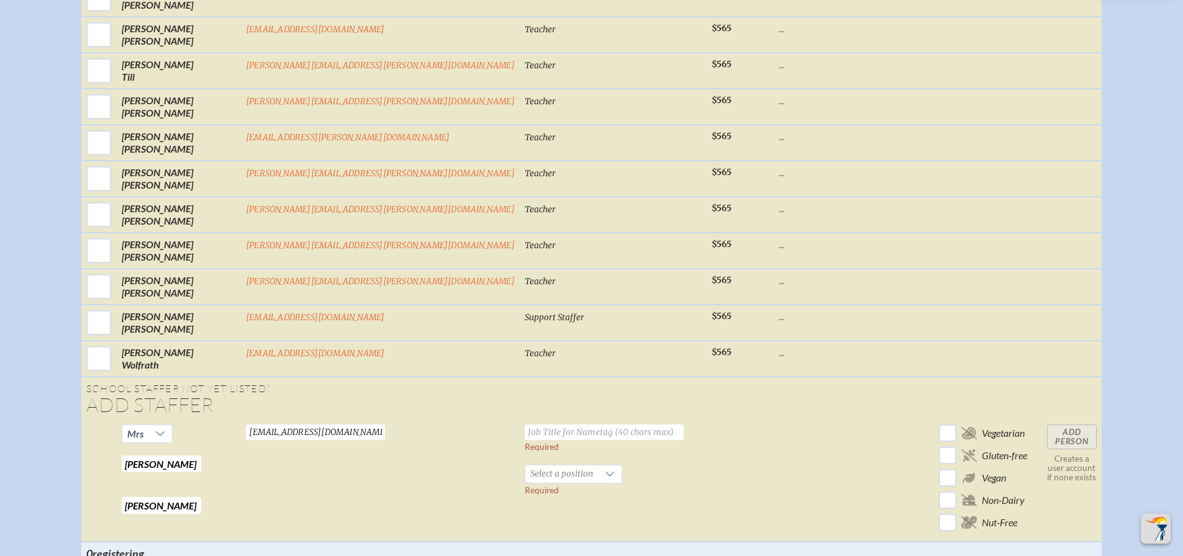
type input "[EMAIL_ADDRESS][DOMAIN_NAME]"
click at [525, 440] on input "text" at bounding box center [604, 433] width 159 height 16
type input "Trustee"
click at [606, 477] on icon at bounding box center [610, 474] width 9 height 5
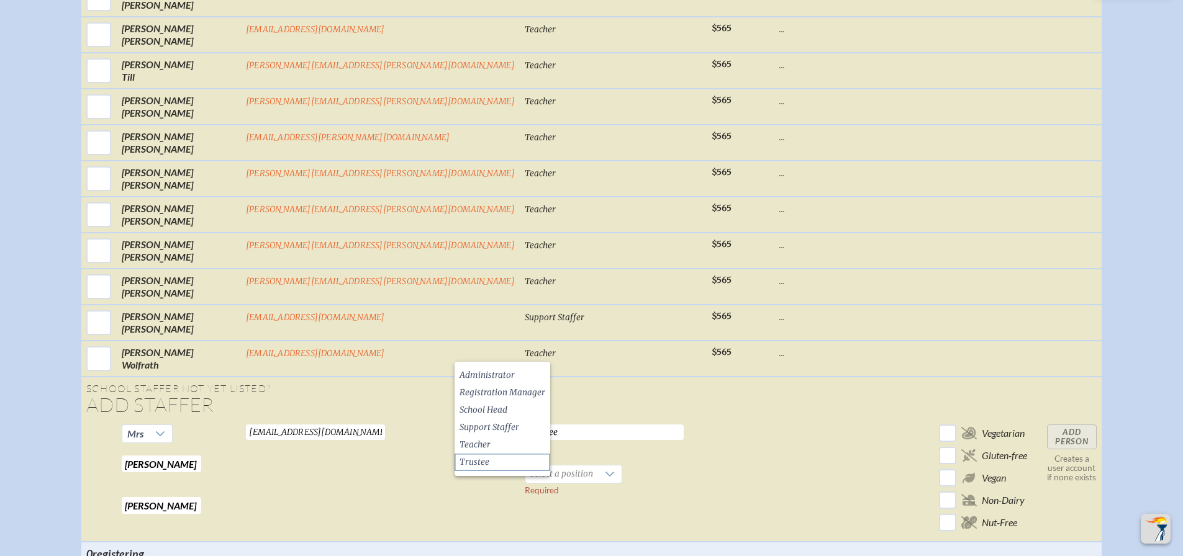
click at [496, 464] on li "Trustee" at bounding box center [503, 462] width 96 height 17
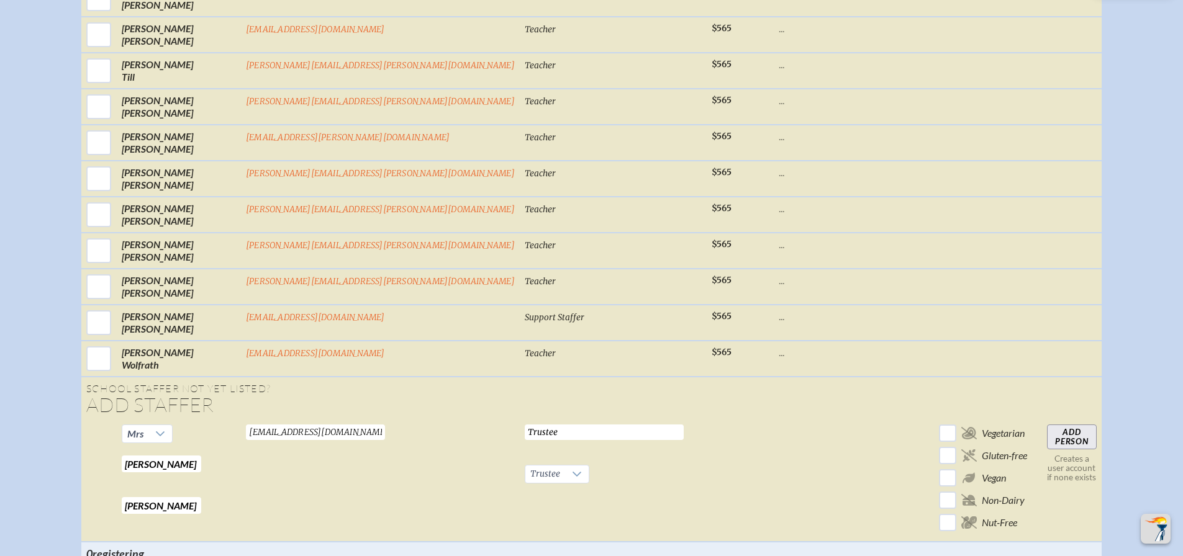
click at [1047, 450] on input "Add Person" at bounding box center [1072, 437] width 50 height 25
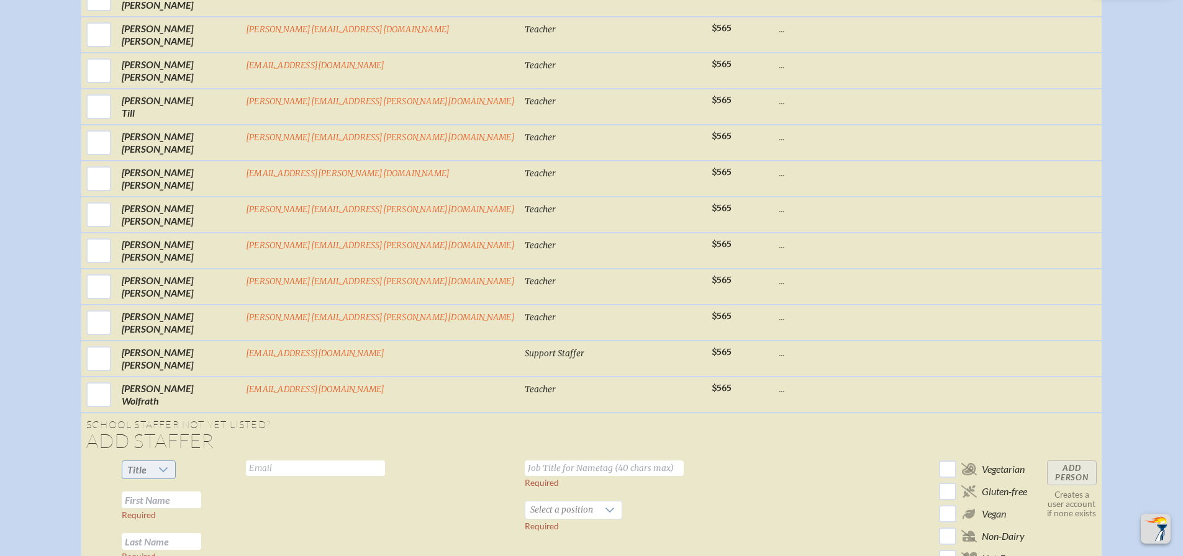
click at [168, 475] on icon at bounding box center [163, 470] width 10 height 10
click at [233, 421] on li "Mrs" at bounding box center [220, 423] width 53 height 17
click at [201, 509] on input "text" at bounding box center [161, 500] width 79 height 17
type input "[PERSON_NAME]"
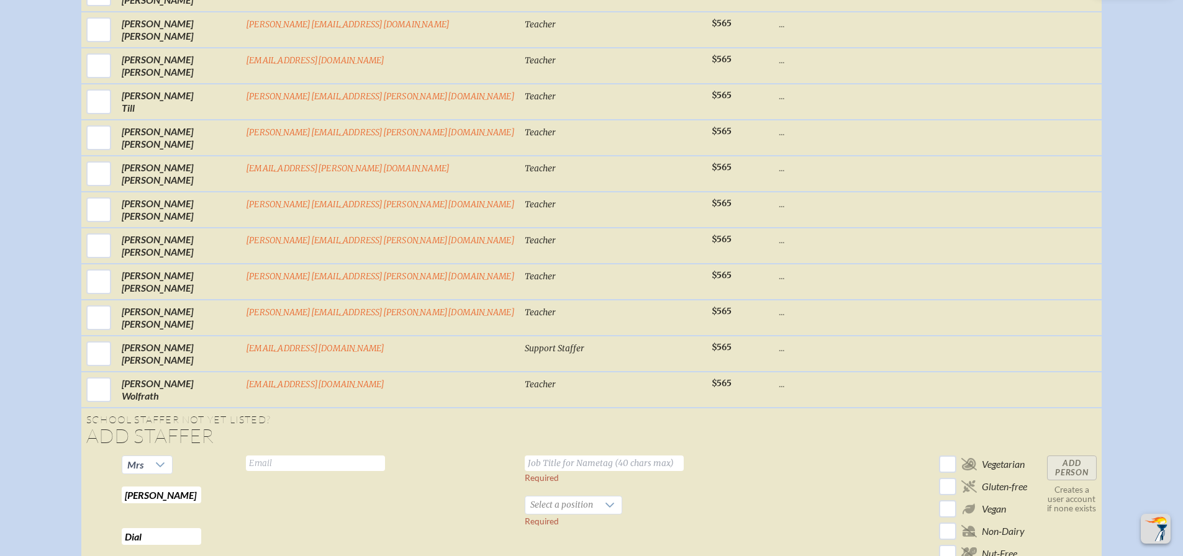
type input "Dial"
type input "[EMAIL_ADDRESS][DOMAIN_NAME]"
type input "Trustee"
click at [774, 475] on td at bounding box center [823, 512] width 99 height 122
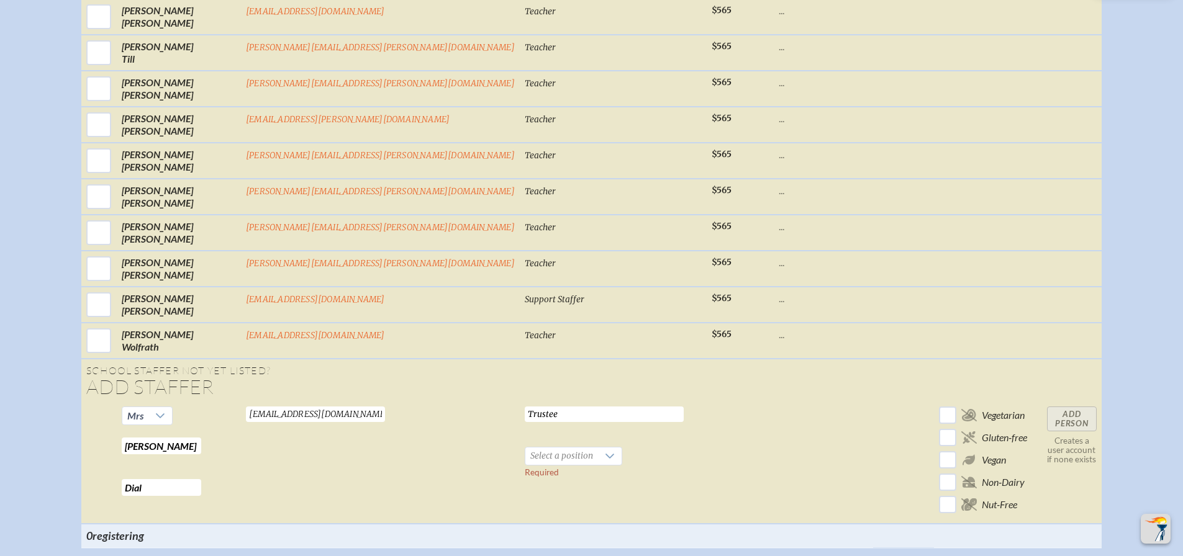
scroll to position [5551, 0]
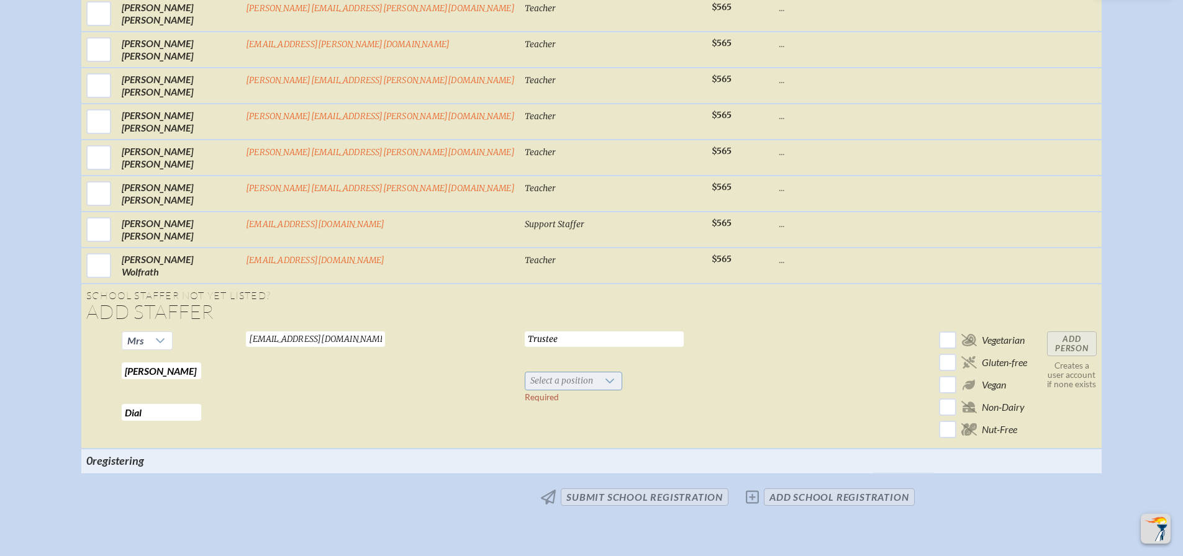
click at [598, 388] on div at bounding box center [610, 381] width 24 height 17
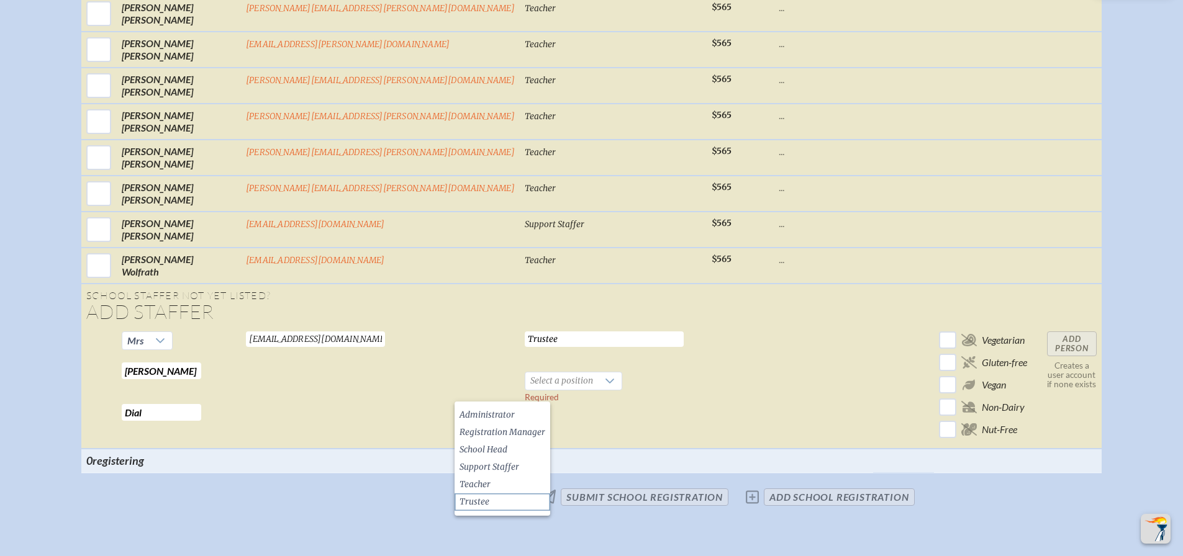
click at [484, 503] on span "Trustee" at bounding box center [475, 502] width 30 height 12
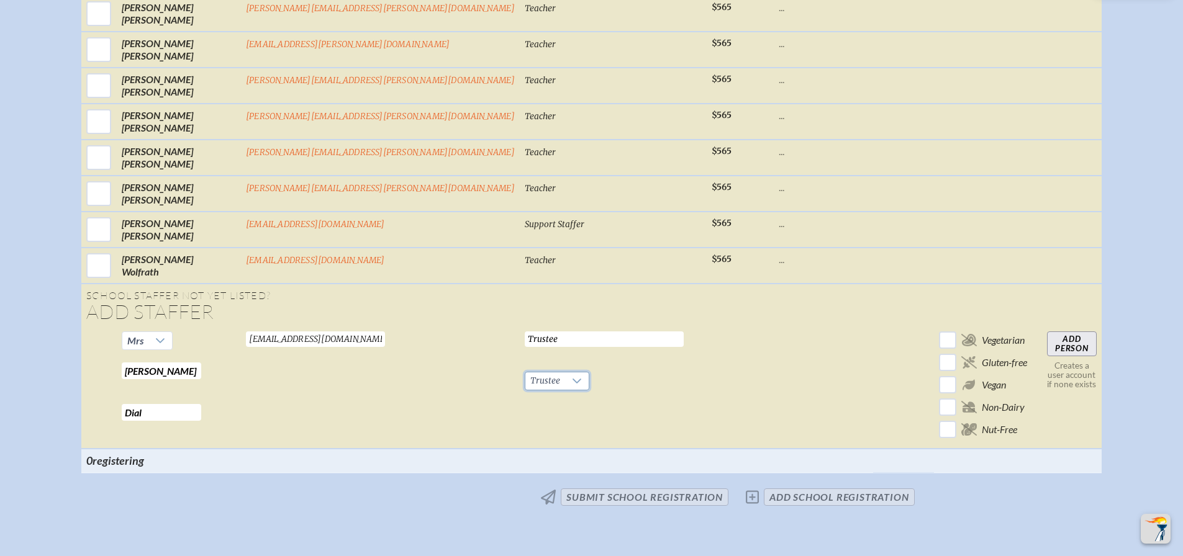
click at [1047, 357] on input "Add Person" at bounding box center [1072, 344] width 50 height 25
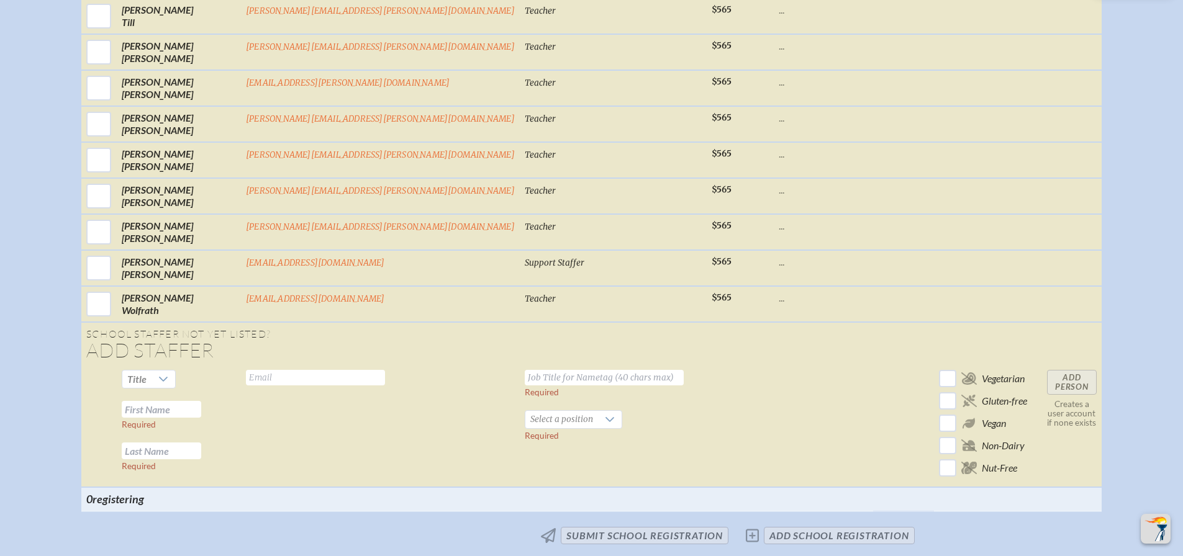
scroll to position [5554, 0]
click at [175, 386] on div at bounding box center [164, 376] width 24 height 17
click at [221, 430] on li "Mrs" at bounding box center [220, 428] width 53 height 17
click at [201, 416] on input "text" at bounding box center [161, 407] width 79 height 17
type input "[PERSON_NAME]"
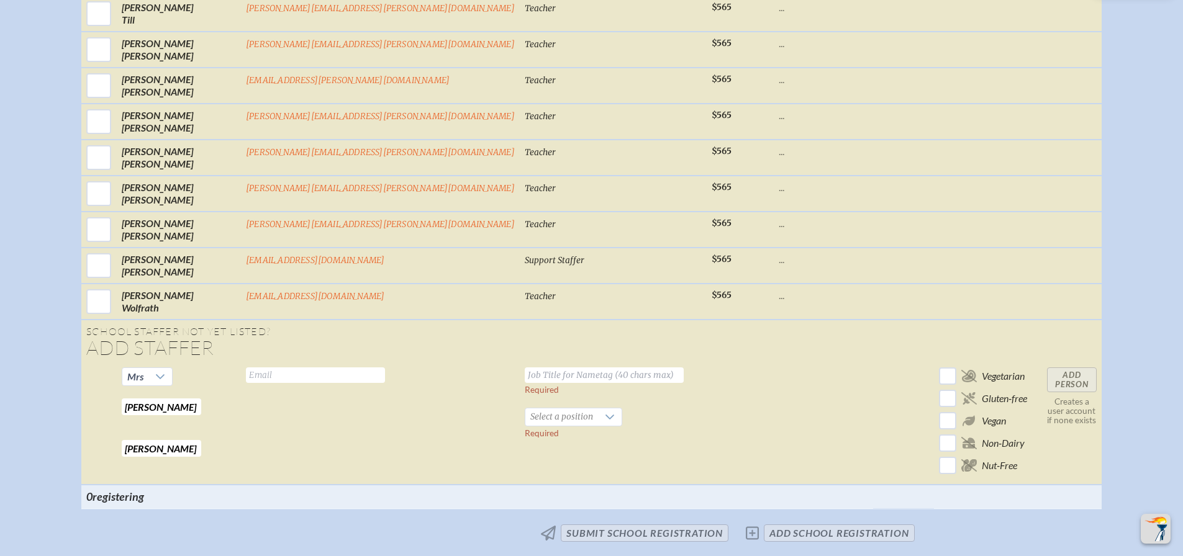
type input "[PERSON_NAME]"
type input "[EMAIL_ADDRESS][DOMAIN_NAME]"
click at [525, 383] on input "text" at bounding box center [604, 376] width 159 height 16
type input "Trustee"
click at [525, 426] on span "Select a position" at bounding box center [561, 417] width 73 height 17
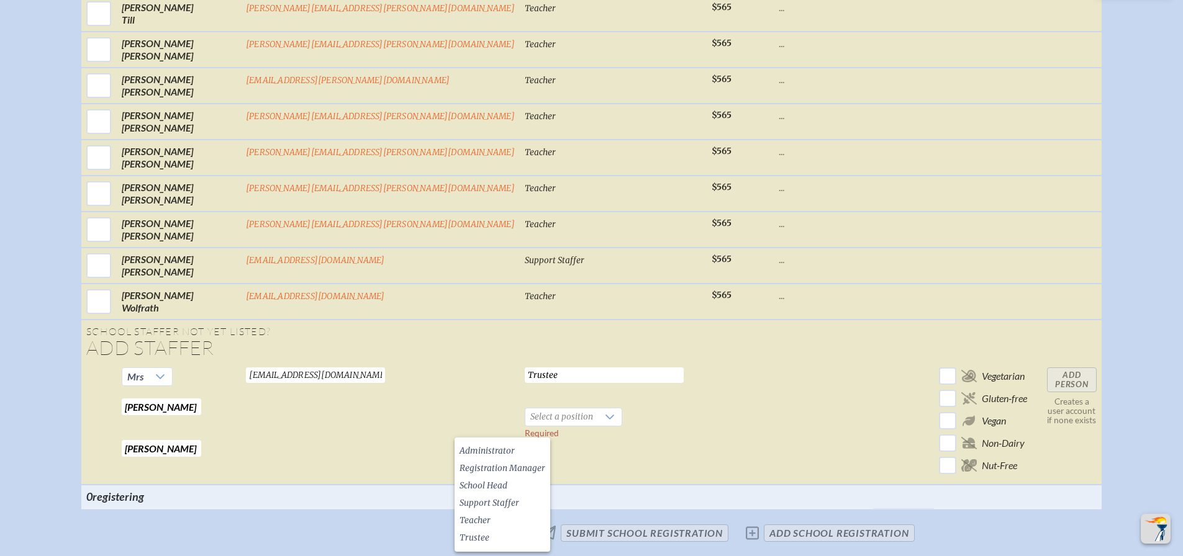
drag, startPoint x: 484, startPoint y: 537, endPoint x: 560, endPoint y: 490, distance: 88.9
click at [485, 537] on span "Trustee" at bounding box center [475, 538] width 30 height 12
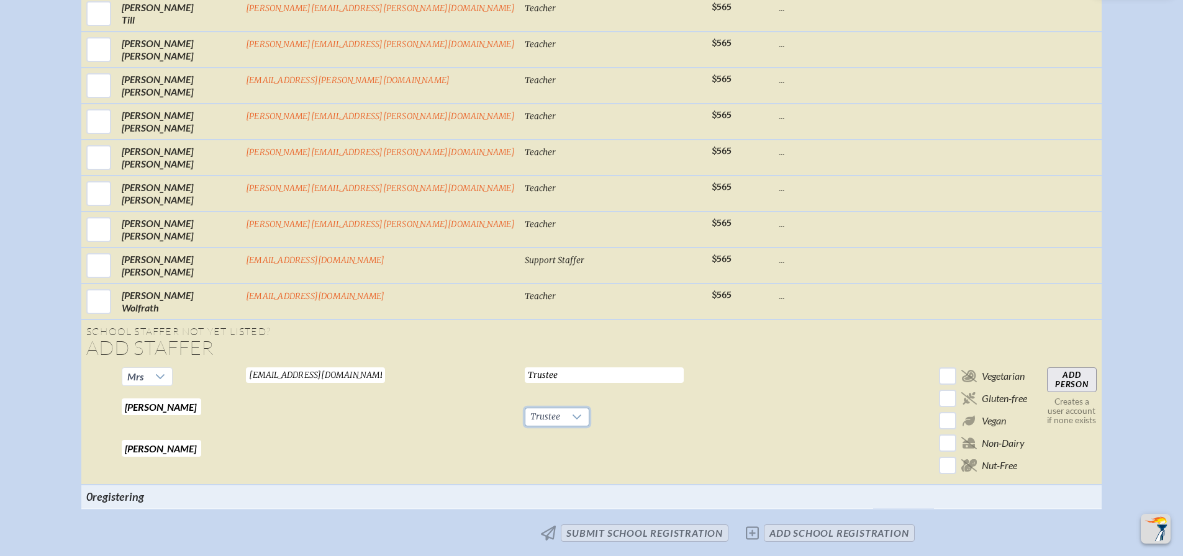
click at [774, 434] on td at bounding box center [823, 424] width 99 height 122
click at [1047, 393] on input "Add Person" at bounding box center [1072, 380] width 50 height 25
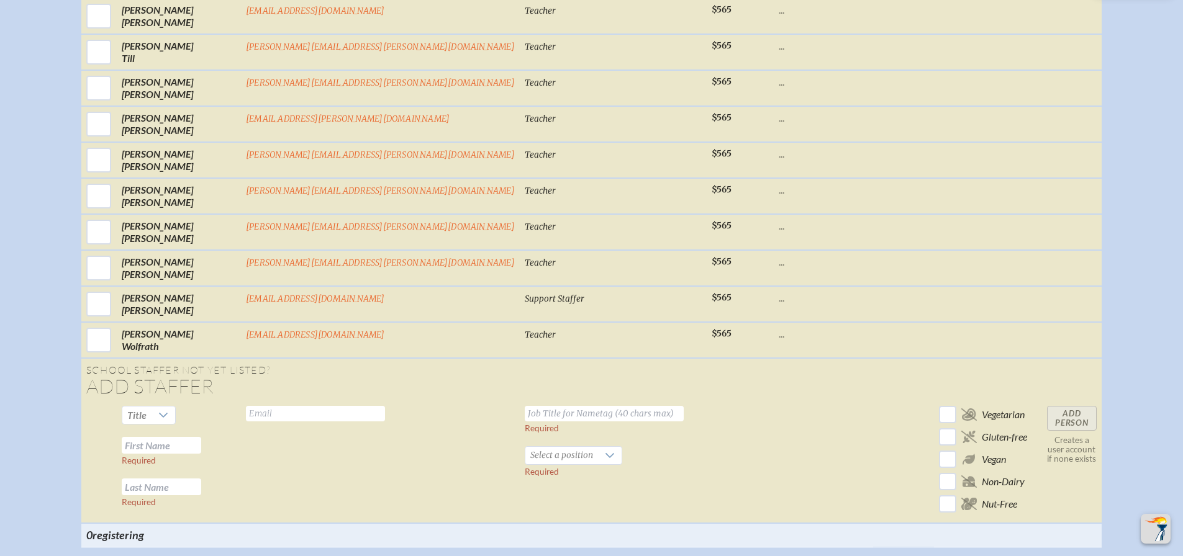
scroll to position [5556, 0]
click at [175, 422] on div at bounding box center [164, 412] width 24 height 17
drag, startPoint x: 216, startPoint y: 444, endPoint x: 236, endPoint y: 444, distance: 20.5
click at [217, 444] on li "Mr" at bounding box center [220, 446] width 53 height 17
click at [201, 450] on input "text" at bounding box center [161, 443] width 79 height 17
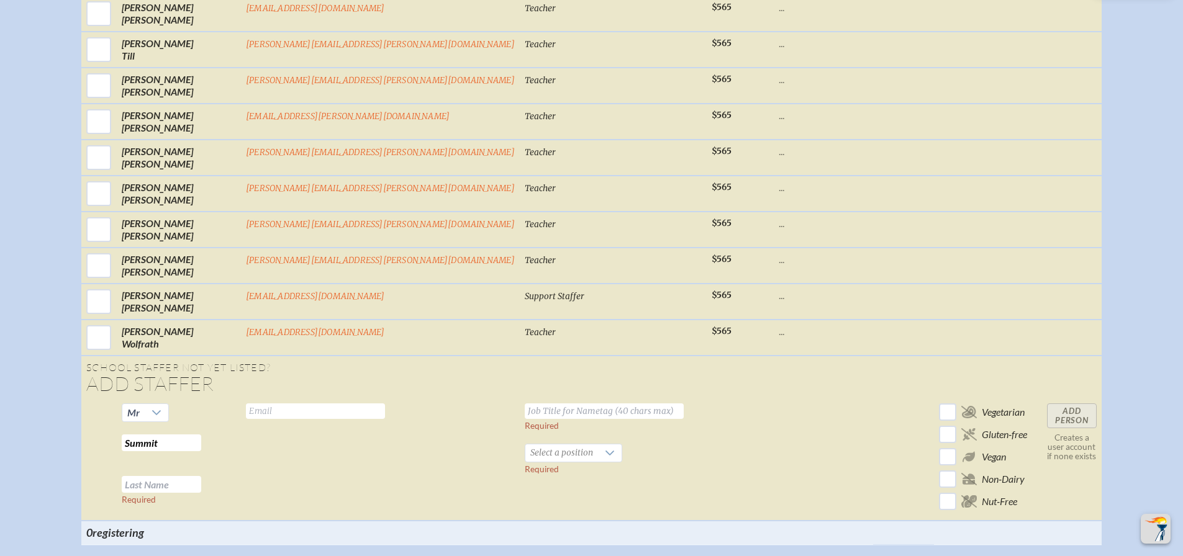
type input "Summit"
type input "[PERSON_NAME]"
type input "[EMAIL_ADDRESS][DOMAIN_NAME]"
type input "Trustee"
click at [525, 462] on span "Select a position" at bounding box center [561, 453] width 73 height 17
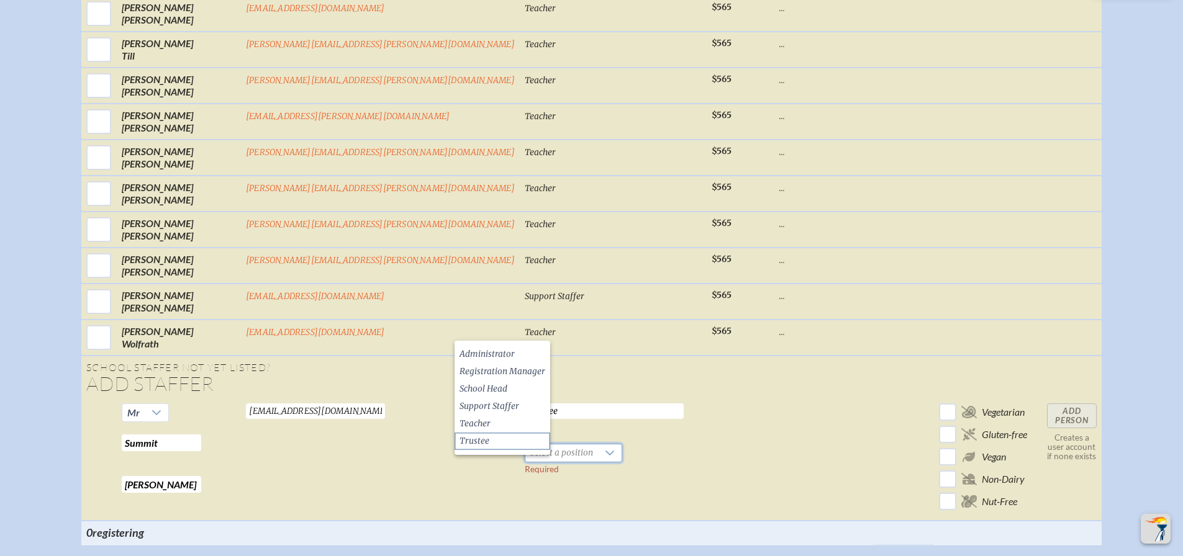
click at [491, 443] on li "Trustee" at bounding box center [503, 441] width 96 height 17
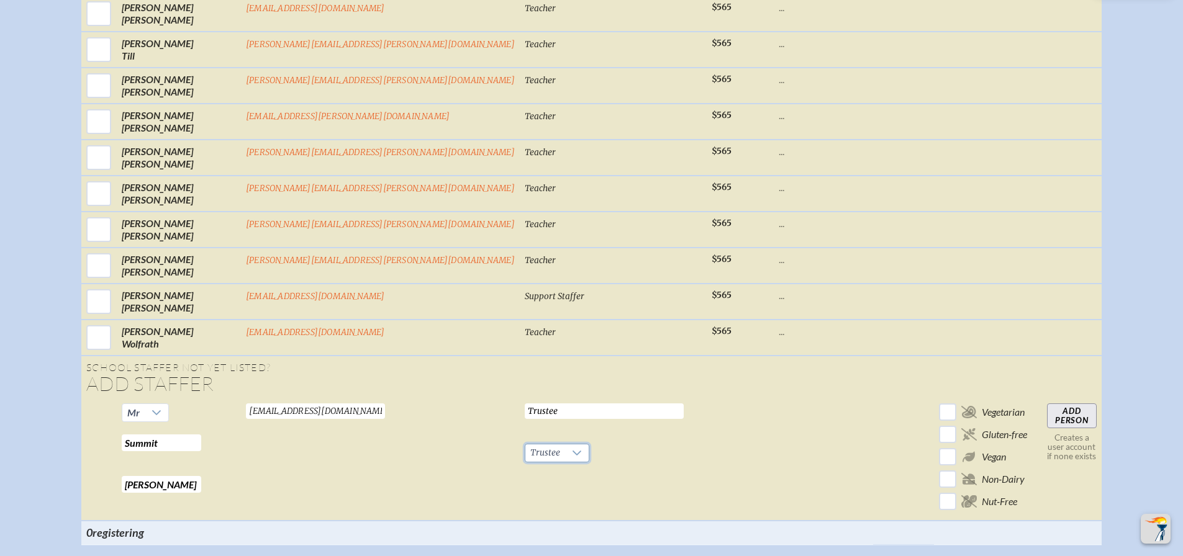
click at [1047, 424] on input "Add Person" at bounding box center [1072, 416] width 50 height 25
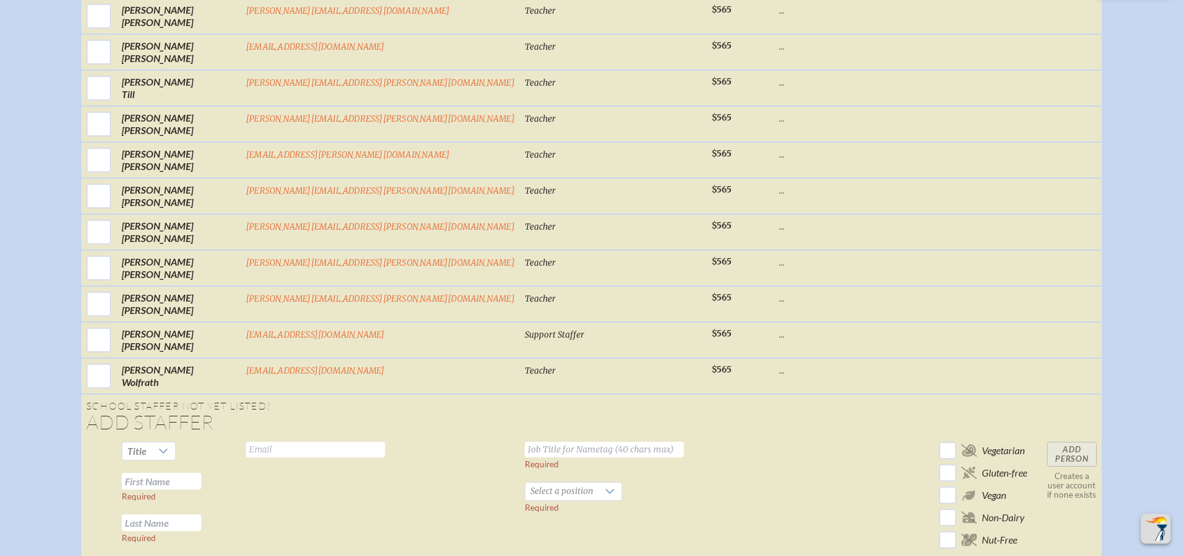
scroll to position [5559, 0]
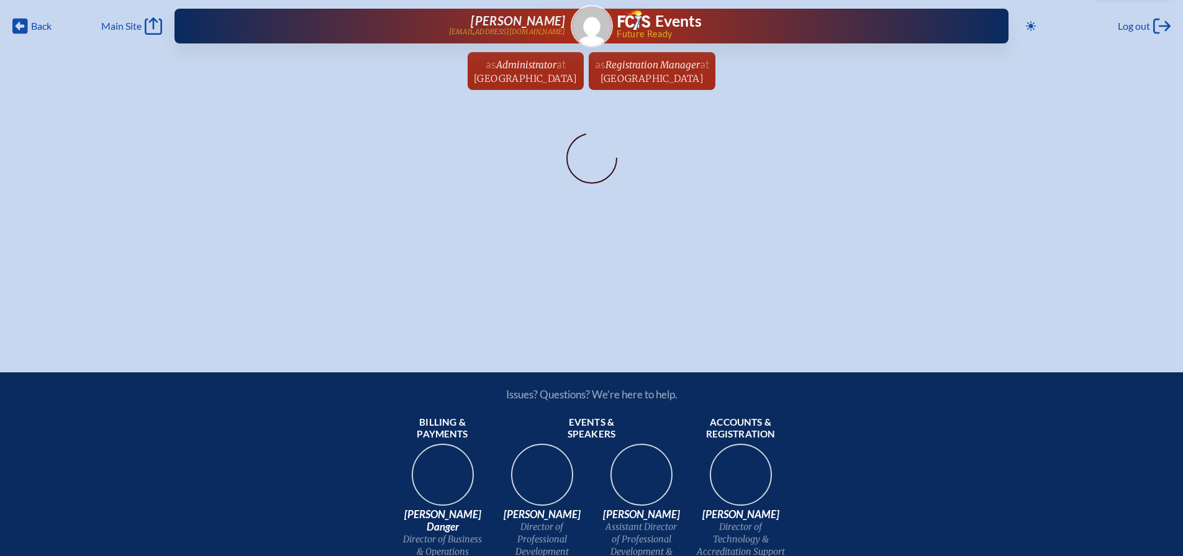
click at [79, 157] on div at bounding box center [591, 166] width 1143 height 79
click at [1141, 31] on span "Log out" at bounding box center [1134, 26] width 32 height 12
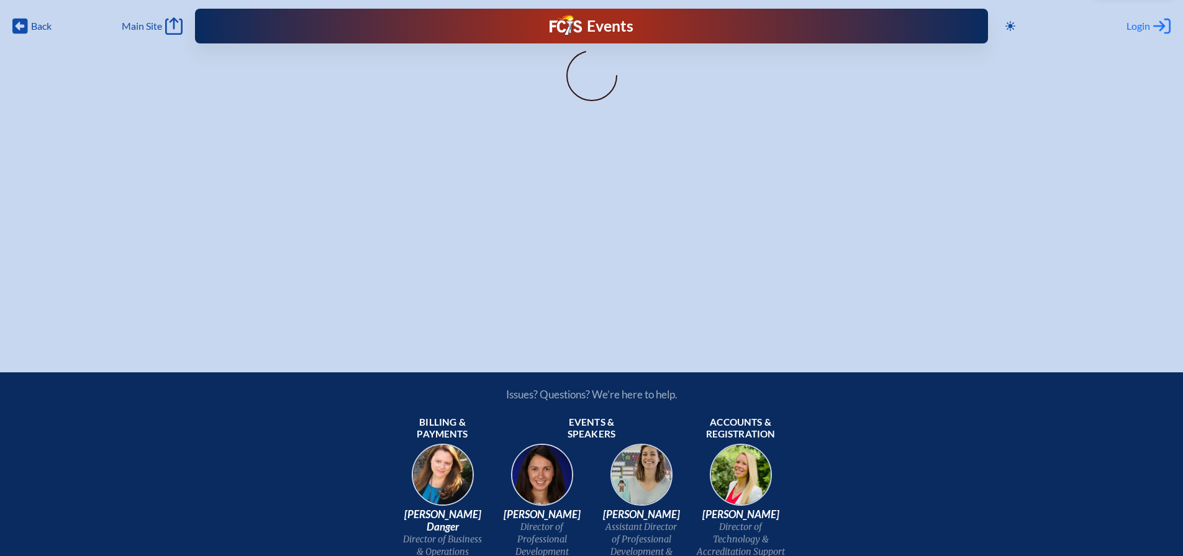
type input "[EMAIL_ADDRESS][DOMAIN_NAME]"
click at [1135, 27] on span "Login" at bounding box center [1139, 26] width 24 height 12
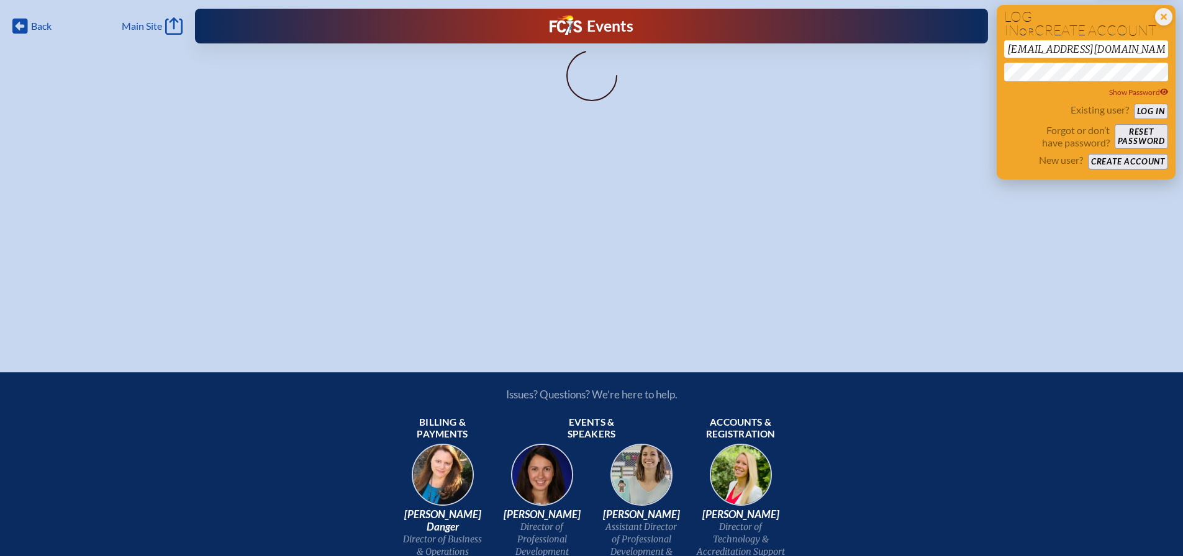
click at [1150, 114] on button "Log in" at bounding box center [1151, 112] width 34 height 16
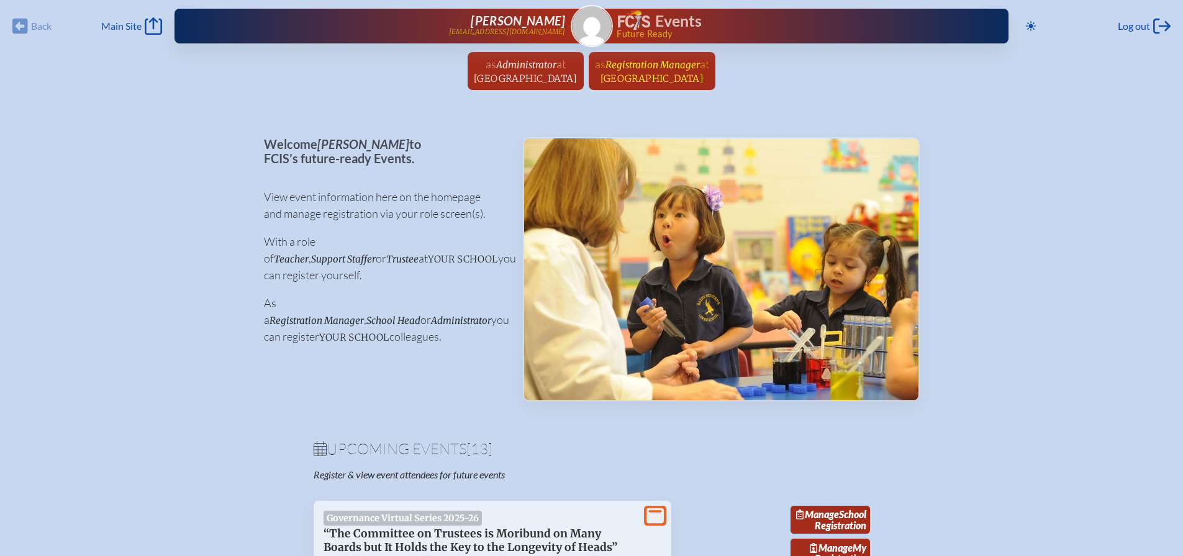
click at [659, 68] on span "Registration Manager" at bounding box center [653, 65] width 94 height 12
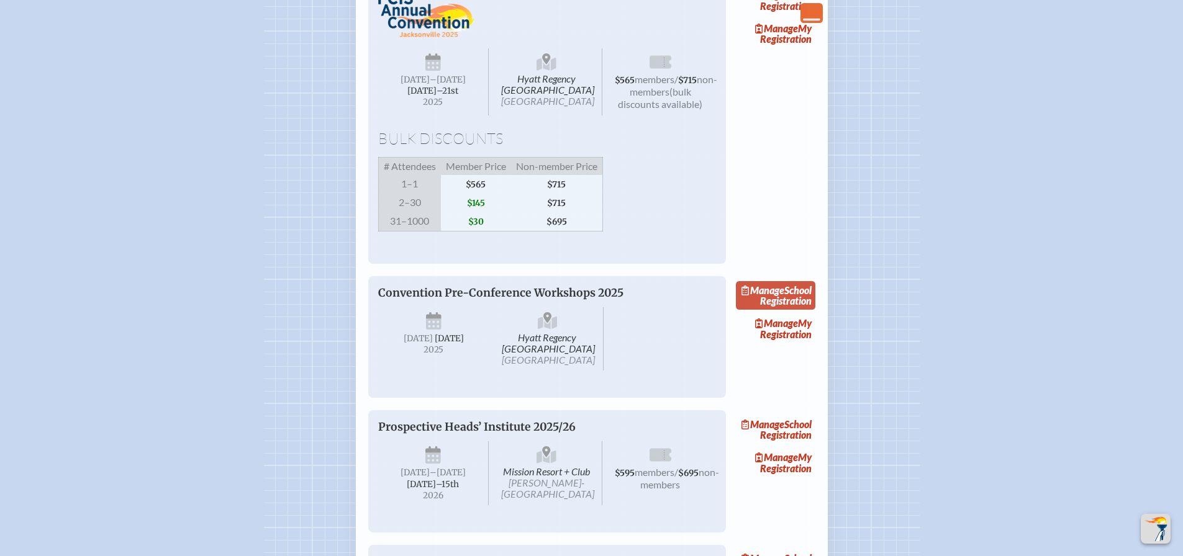
scroll to position [1615, 0]
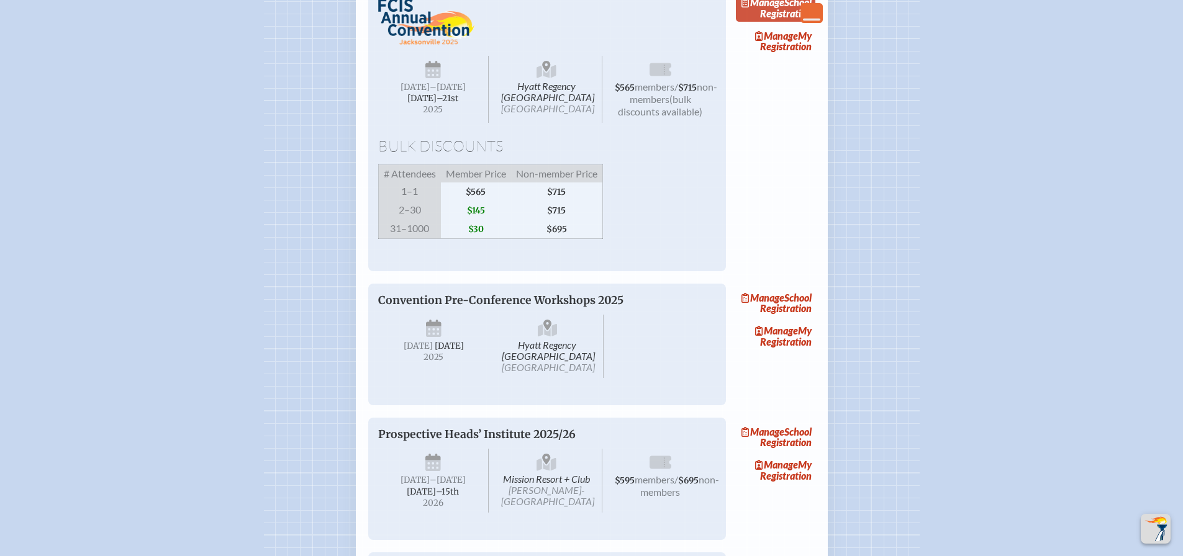
click at [801, 22] on link "Manage School Registration" at bounding box center [775, 8] width 79 height 29
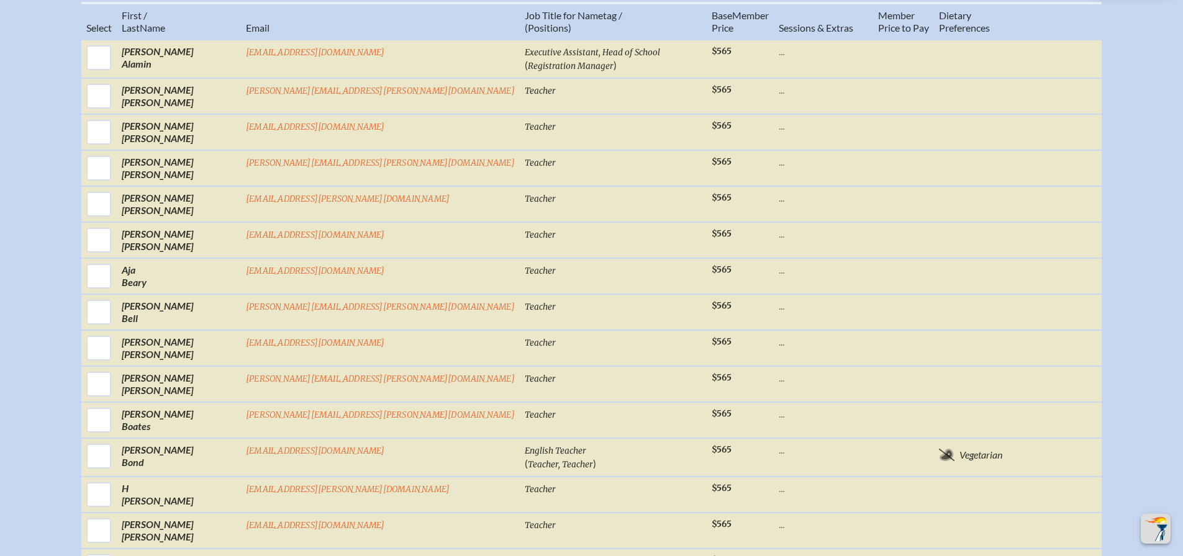
scroll to position [807, 0]
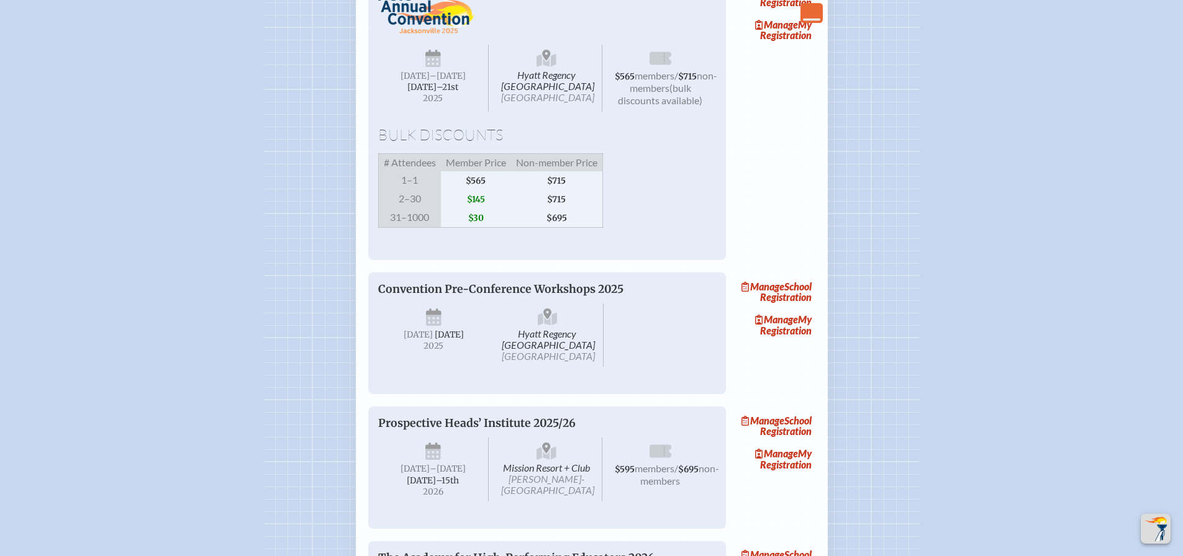
scroll to position [1615, 0]
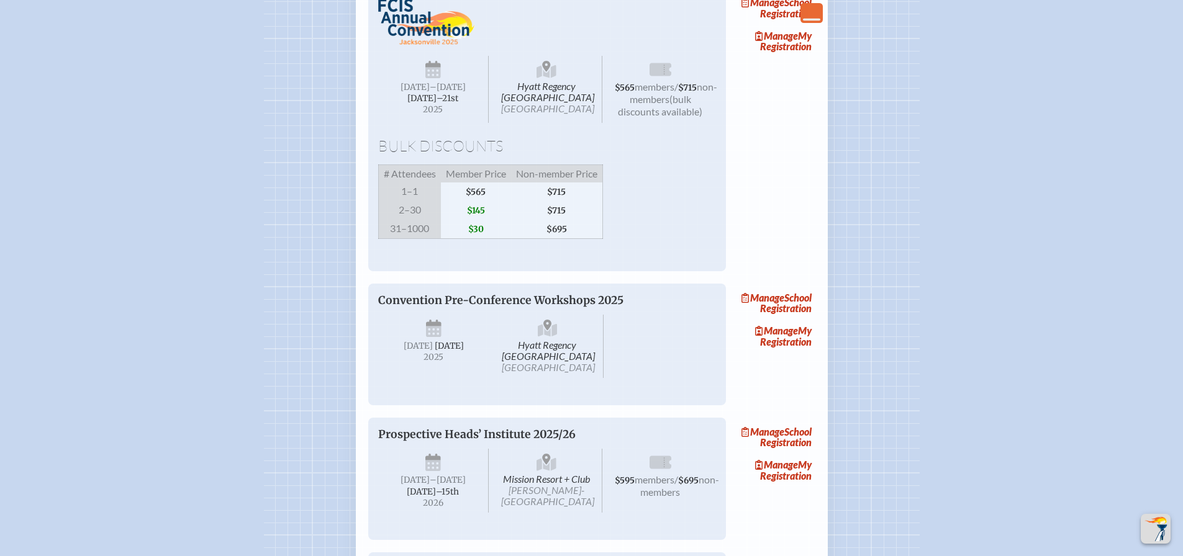
click at [471, 307] on span "Convention Pre-Conference Workshops 2025" at bounding box center [500, 301] width 245 height 14
